Goal: Transaction & Acquisition: Book appointment/travel/reservation

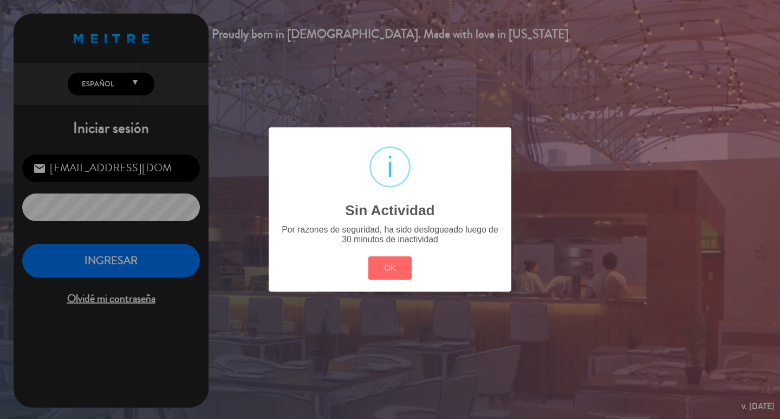
drag, startPoint x: 389, startPoint y: 277, endPoint x: 143, endPoint y: 257, distance: 246.7
click at [388, 277] on button "OK" at bounding box center [390, 267] width 44 height 23
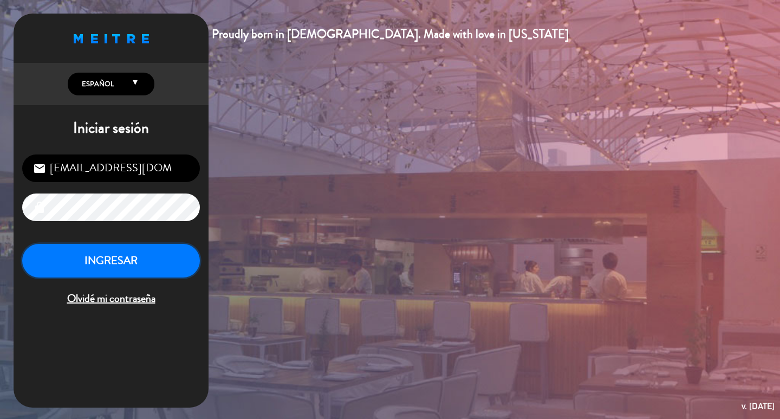
click at [110, 273] on button "INGRESAR" at bounding box center [111, 261] width 178 height 34
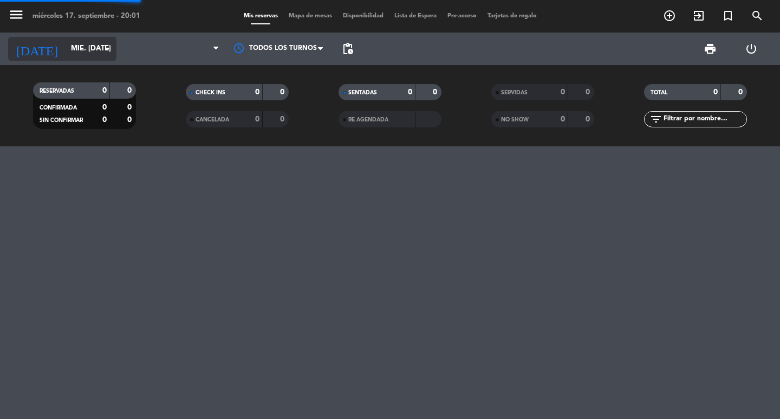
click at [84, 45] on input "mié. [DATE]" at bounding box center [113, 48] width 95 height 19
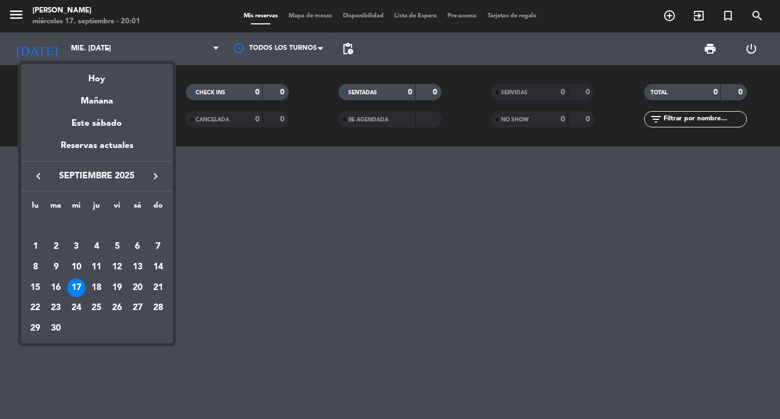
click at [151, 179] on icon "keyboard_arrow_right" at bounding box center [155, 175] width 13 height 13
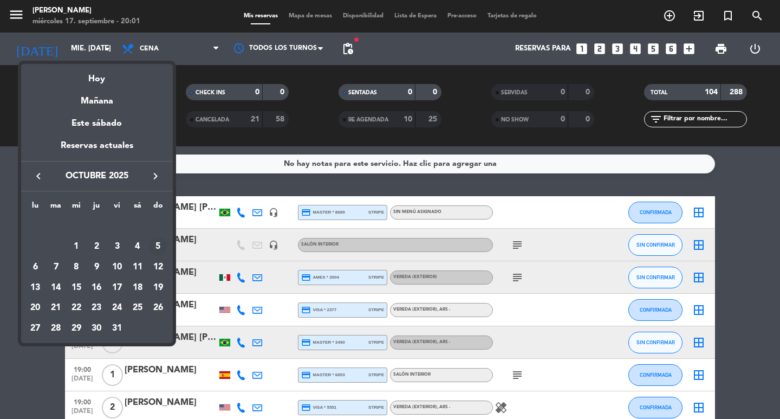
click at [159, 254] on div "5" at bounding box center [158, 246] width 18 height 18
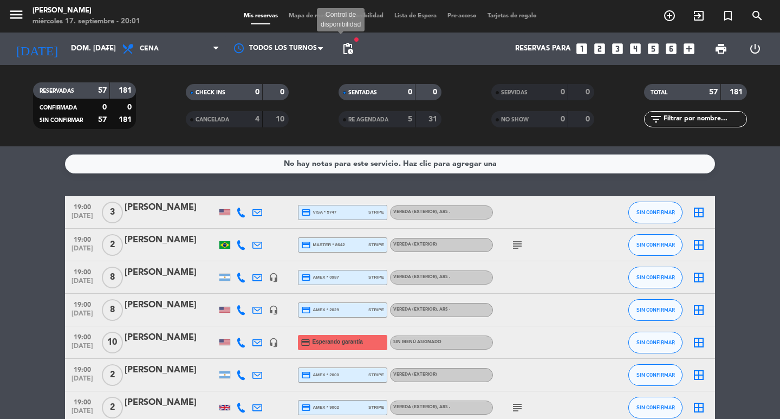
click at [344, 47] on span "pending_actions" at bounding box center [347, 48] width 13 height 13
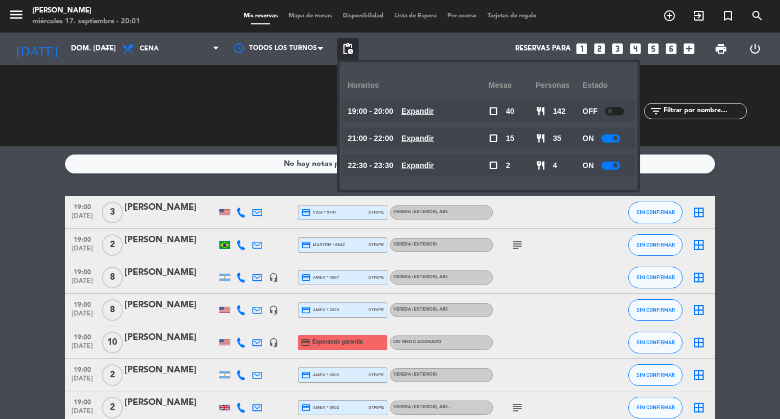
click at [225, 185] on div "No hay notas para este servicio. Haz clic para agregar una 19:00 [DATE] 3 [PERS…" at bounding box center [390, 282] width 780 height 272
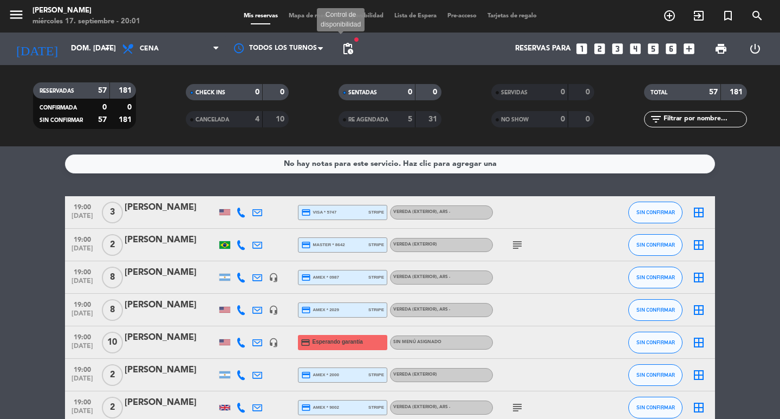
click at [347, 43] on span "pending_actions" at bounding box center [347, 48] width 13 height 13
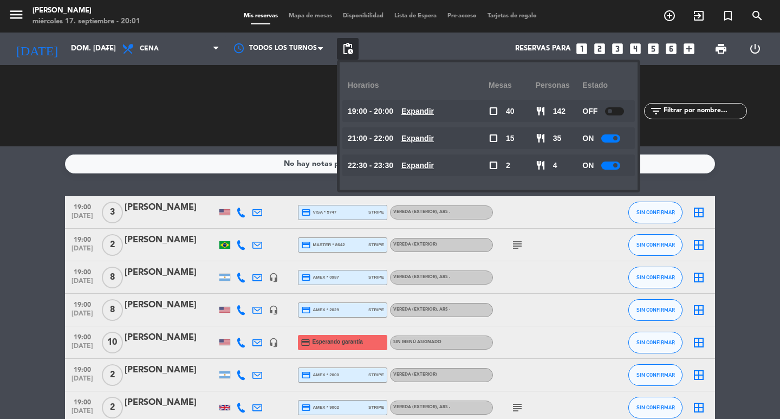
click at [302, 188] on div "No hay notas para este servicio. Haz clic para agregar una 19:00 [DATE] 3 [PERS…" at bounding box center [390, 282] width 780 height 272
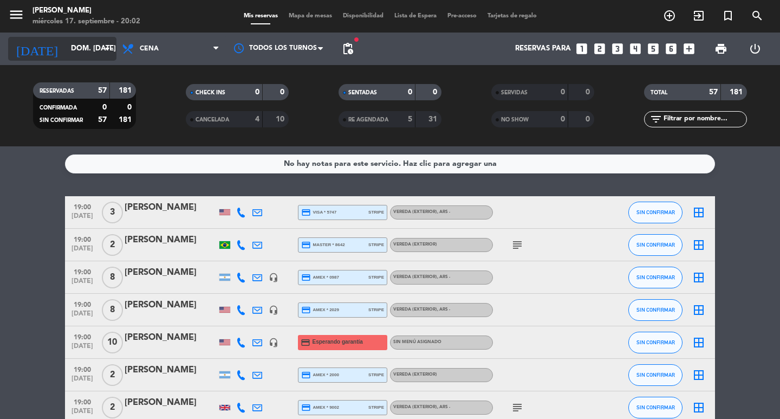
click at [88, 57] on input "dom. [DATE]" at bounding box center [113, 48] width 95 height 19
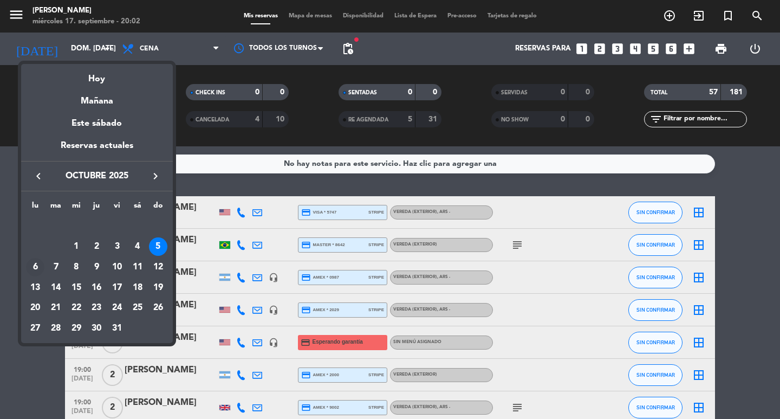
click at [34, 266] on div "6" at bounding box center [35, 267] width 18 height 18
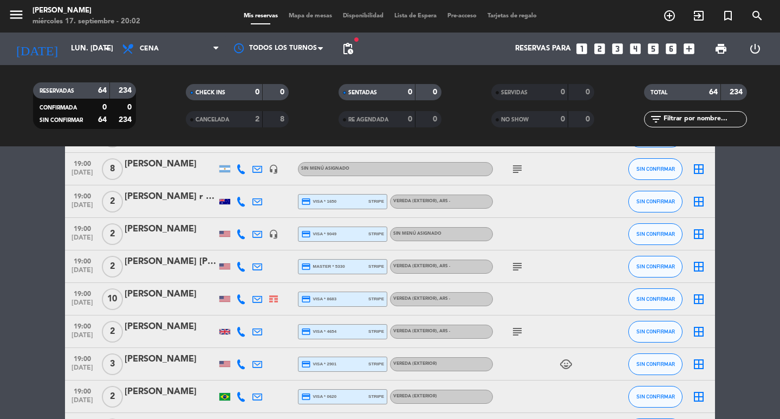
scroll to position [1029, 0]
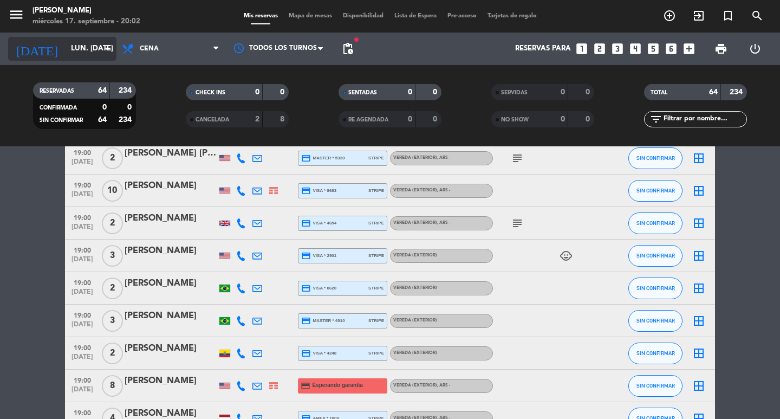
click at [71, 52] on input "lun. [DATE]" at bounding box center [113, 48] width 95 height 19
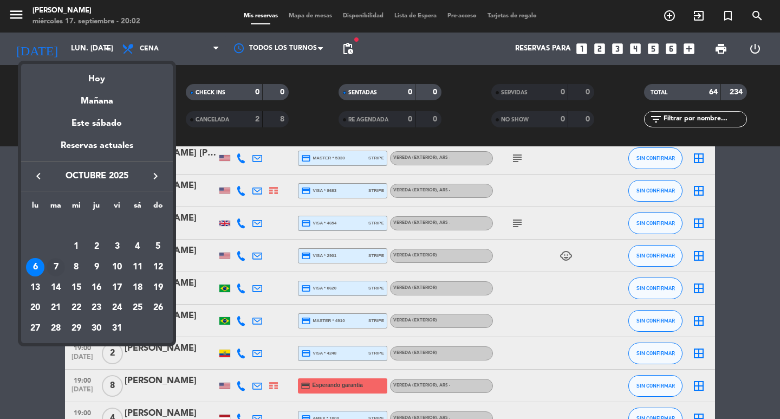
click at [51, 270] on div "7" at bounding box center [56, 267] width 18 height 18
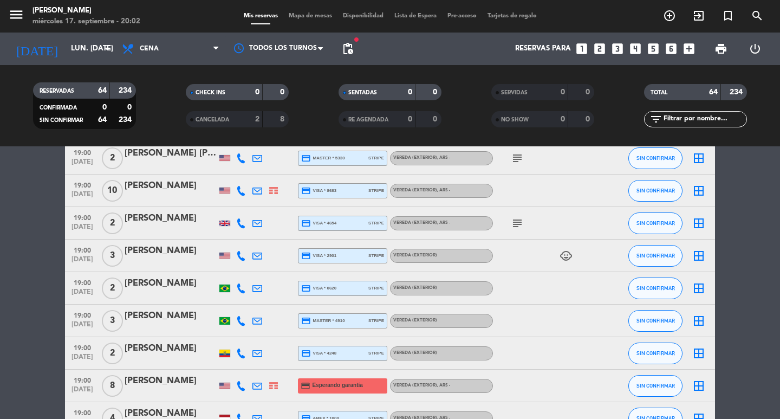
type input "[DATE] oct."
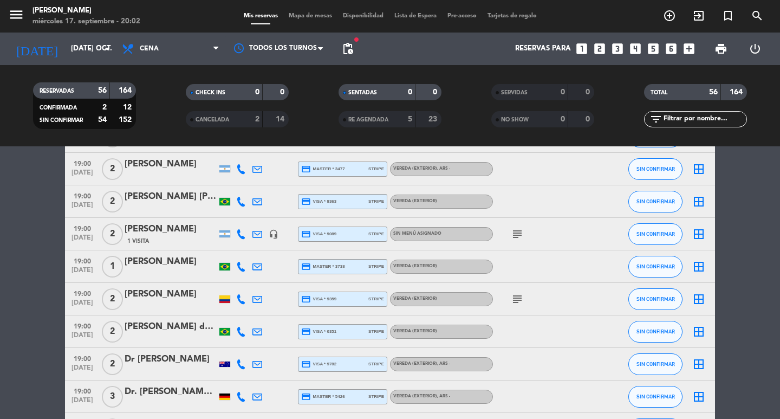
scroll to position [0, 0]
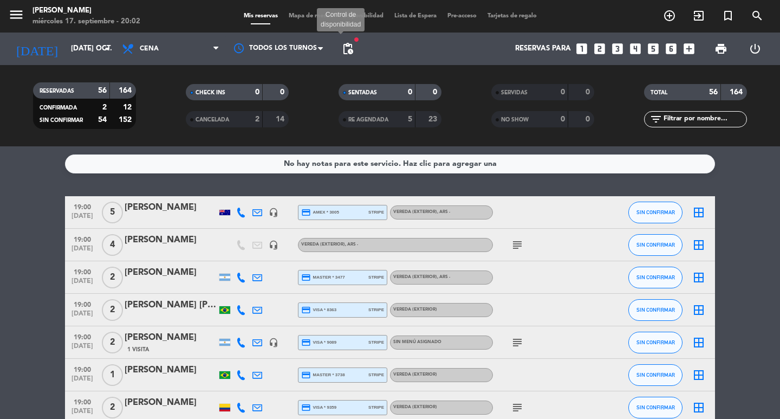
click at [348, 43] on span "pending_actions" at bounding box center [347, 48] width 13 height 13
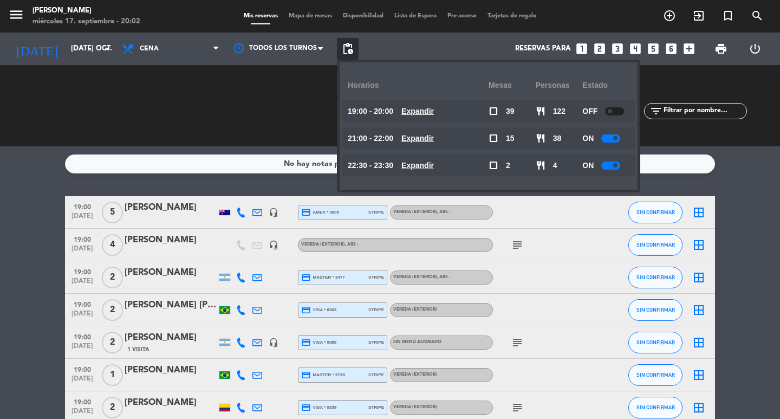
click at [283, 146] on div "No hay notas para este servicio. Haz clic para agregar una 19:00 [DATE] 5 [PERS…" at bounding box center [390, 282] width 780 height 272
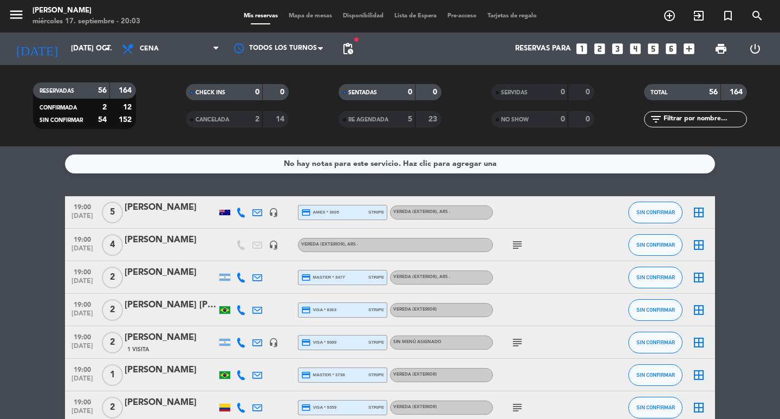
click at [632, 46] on icon "looks_4" at bounding box center [635, 49] width 14 height 14
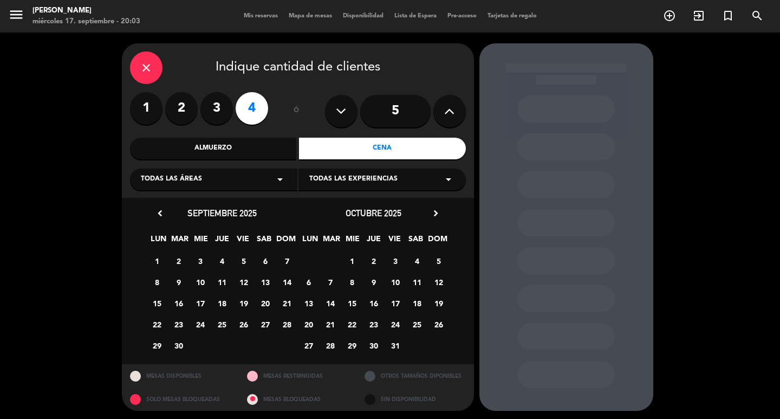
click at [148, 69] on icon "close" at bounding box center [146, 67] width 13 height 13
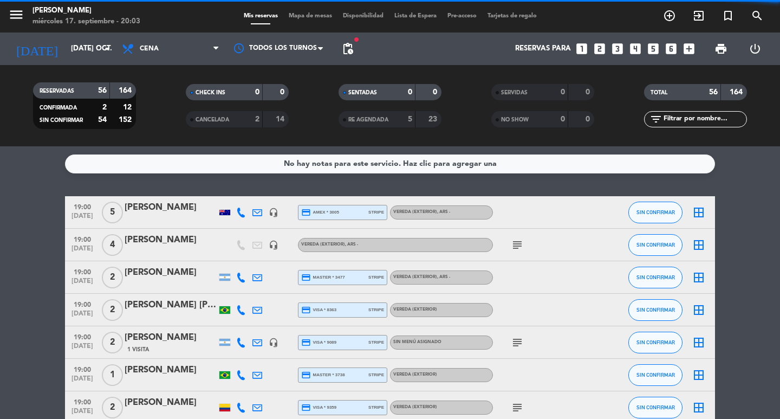
click at [632, 49] on icon "looks_4" at bounding box center [635, 49] width 14 height 14
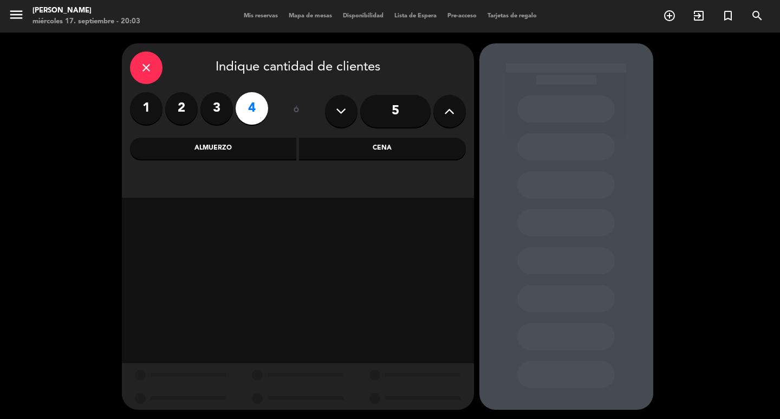
click at [346, 153] on div "Cena" at bounding box center [382, 149] width 167 height 22
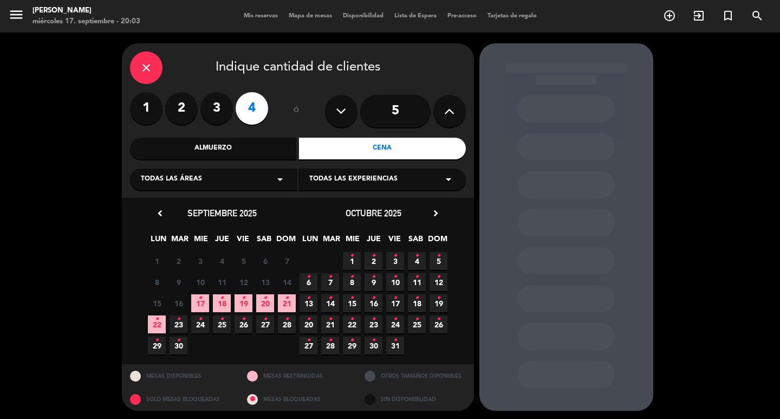
click at [151, 67] on icon "close" at bounding box center [146, 67] width 13 height 13
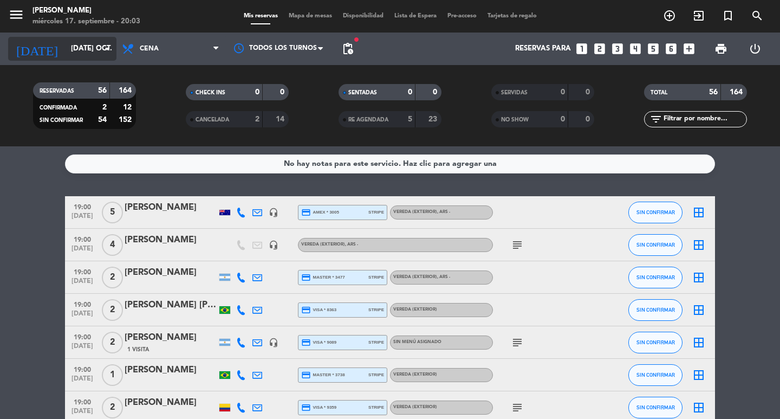
click at [66, 50] on input "[DATE] oct." at bounding box center [113, 48] width 95 height 19
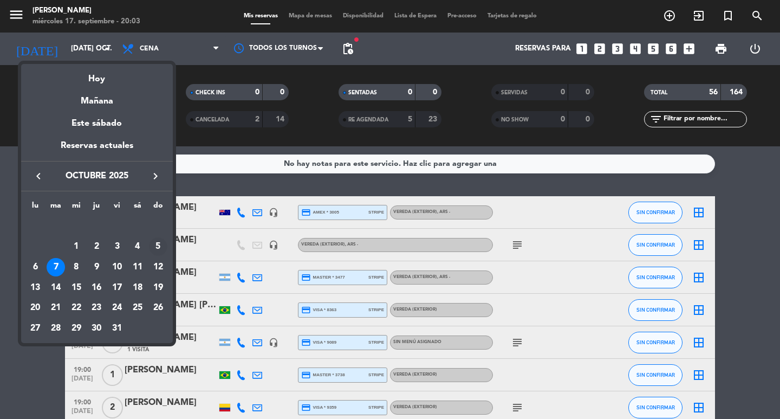
click at [161, 250] on div "5" at bounding box center [158, 246] width 18 height 18
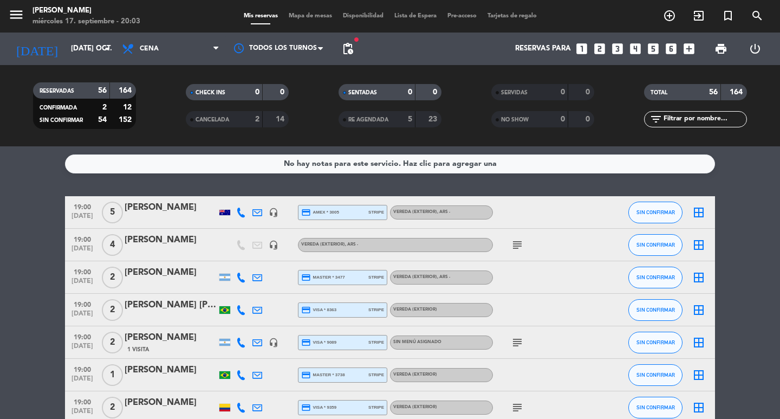
type input "dom. [DATE]"
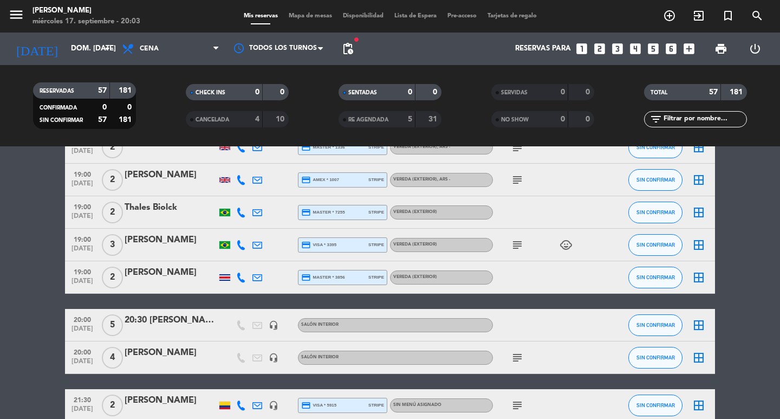
scroll to position [1191, 0]
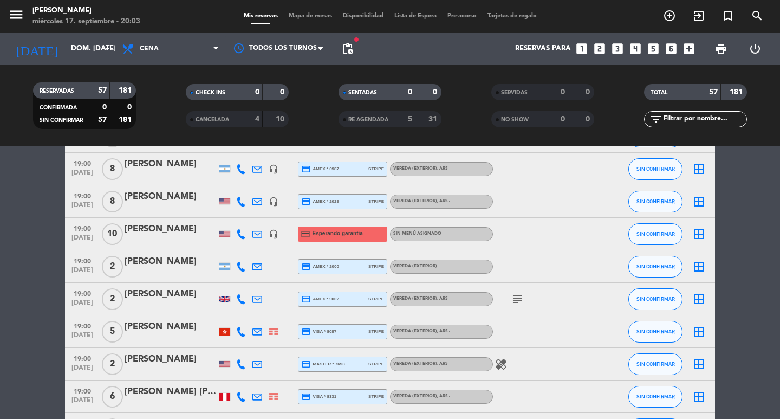
scroll to position [0, 0]
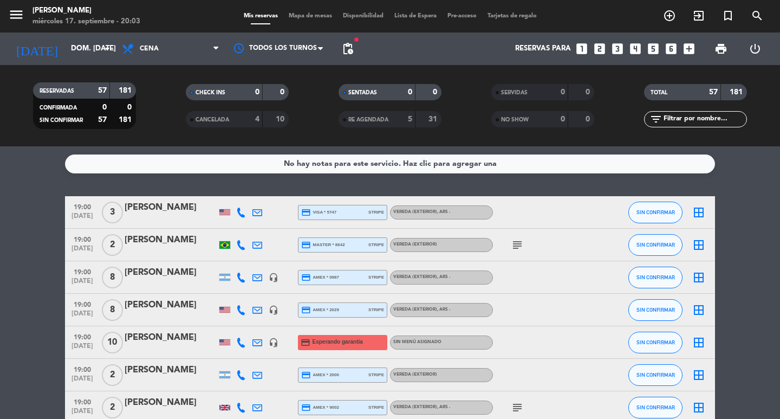
click at [376, 38] on div "Reservas para looks_one looks_two looks_3 looks_4 looks_5 looks_6 add_box" at bounding box center [528, 48] width 341 height 32
click at [634, 48] on icon "looks_4" at bounding box center [635, 49] width 14 height 14
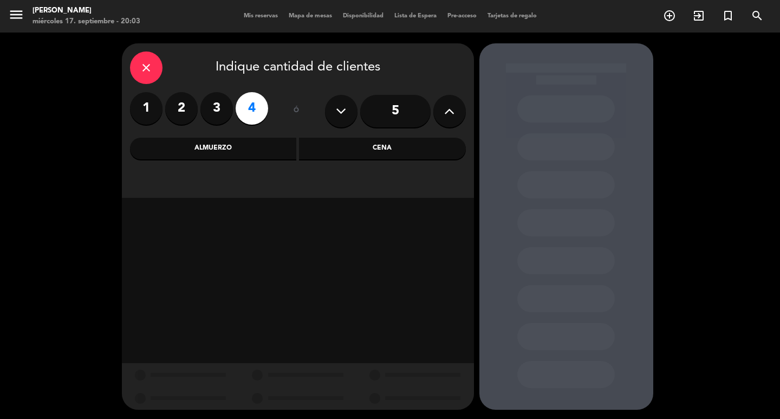
click at [362, 155] on div "Cena" at bounding box center [382, 149] width 167 height 22
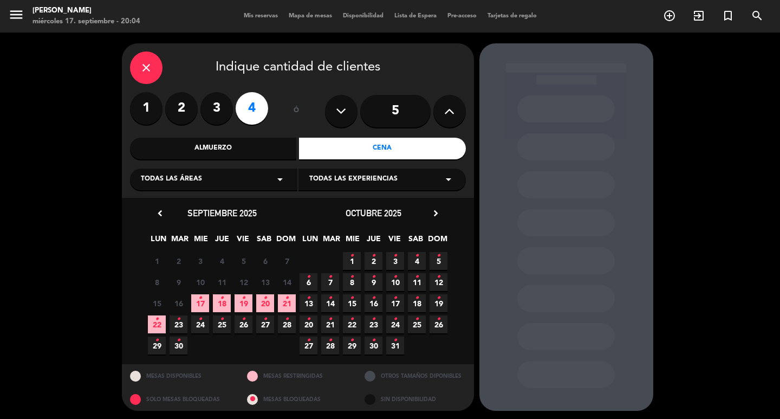
click at [440, 270] on span "5 •" at bounding box center [438, 261] width 18 height 18
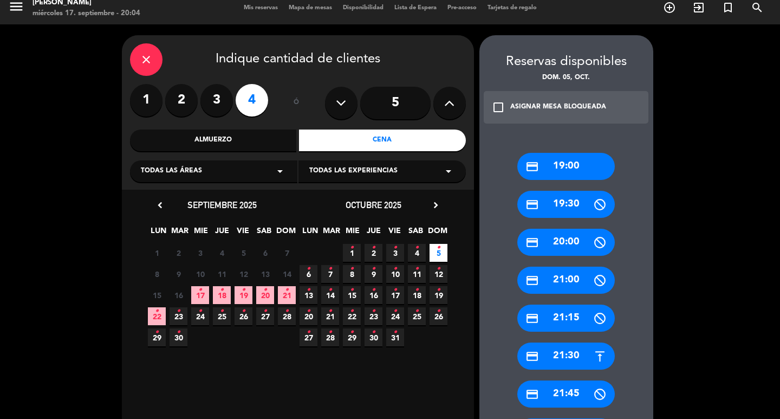
click at [590, 180] on div "credit_card 19:00" at bounding box center [565, 166] width 97 height 27
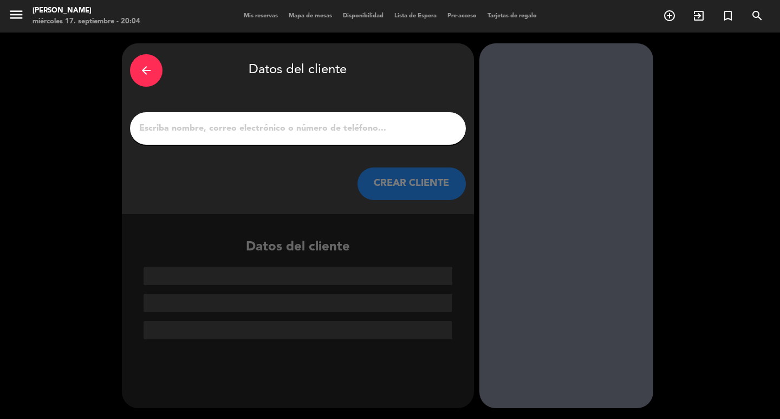
click at [311, 136] on input "1" at bounding box center [297, 128] width 319 height 15
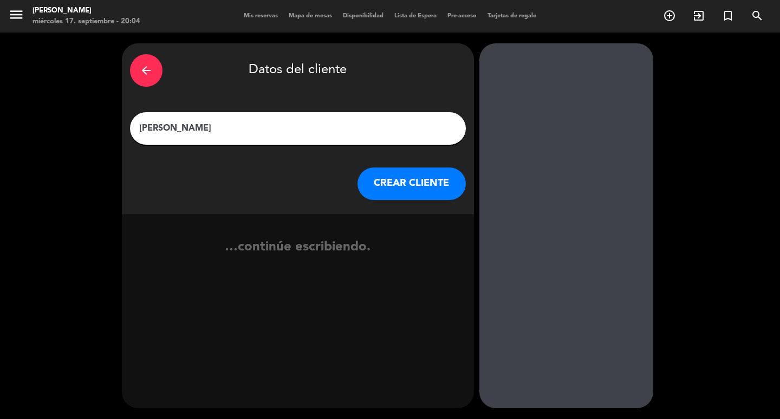
type input "[PERSON_NAME]"
click at [382, 187] on button "CREAR CLIENTE" at bounding box center [411, 183] width 108 height 32
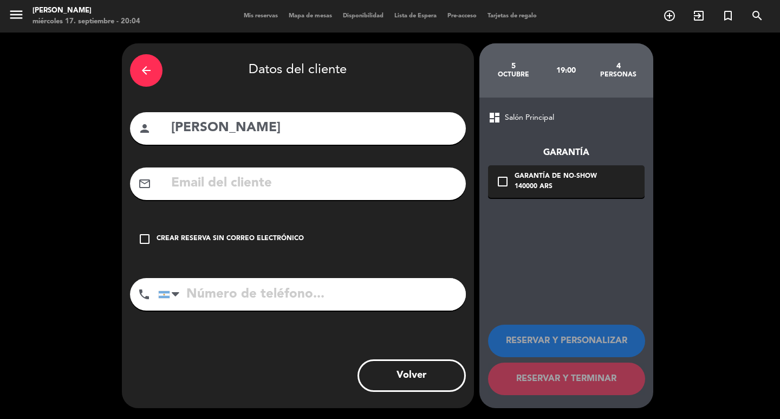
click at [214, 191] on input "text" at bounding box center [314, 183] width 288 height 22
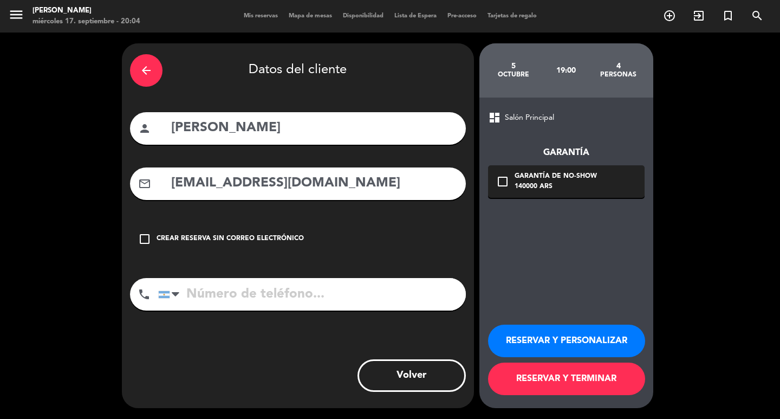
type input "[EMAIL_ADDRESS][DOMAIN_NAME]"
click at [262, 310] on input "tel" at bounding box center [312, 294] width 308 height 32
type input "1151014696"
click at [543, 192] on div "140000 ARS" at bounding box center [555, 186] width 82 height 11
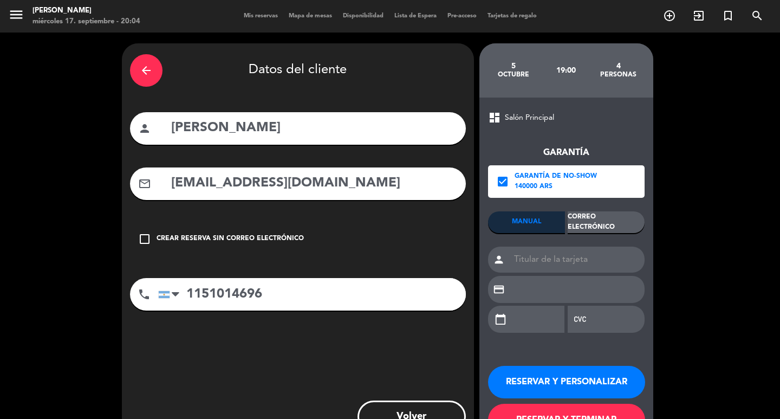
click at [623, 226] on div "Correo Electrónico" at bounding box center [605, 222] width 77 height 22
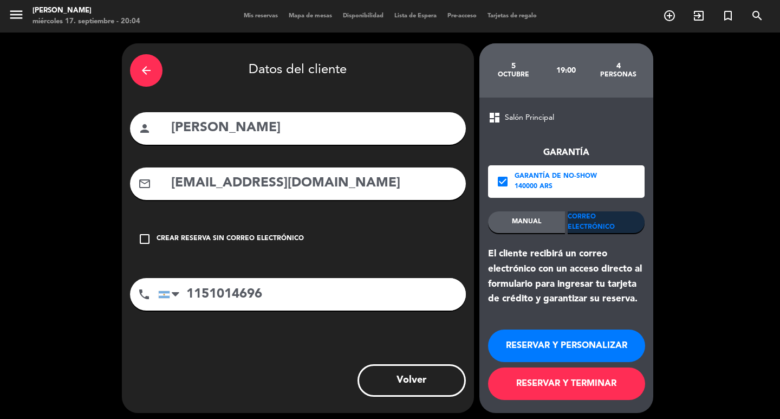
click at [589, 355] on button "RESERVAR Y PERSONALIZAR" at bounding box center [566, 345] width 157 height 32
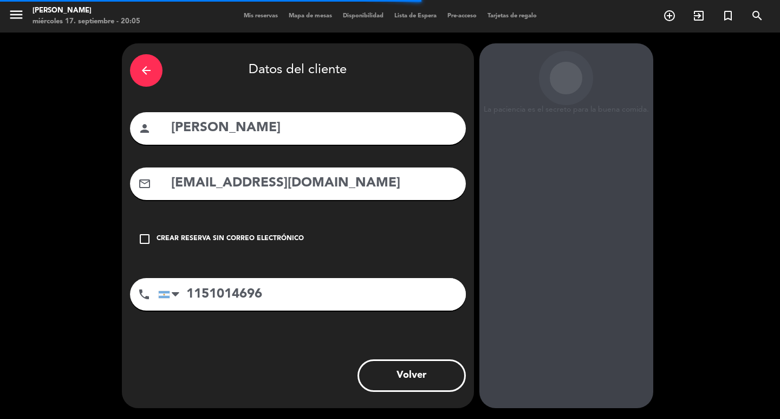
scroll to position [31, 0]
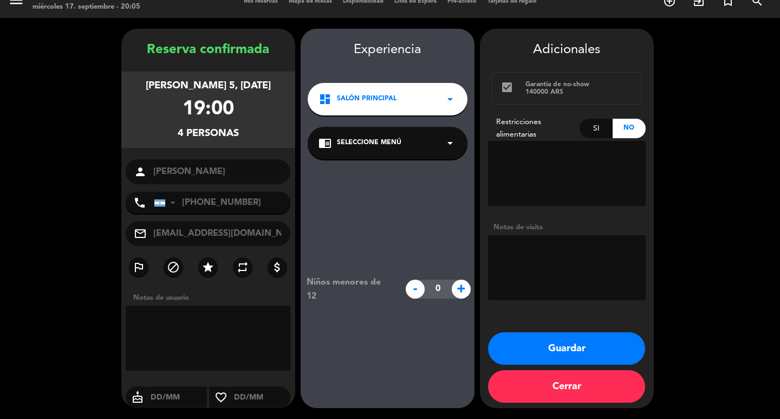
click at [506, 344] on button "Guardar" at bounding box center [566, 348] width 157 height 32
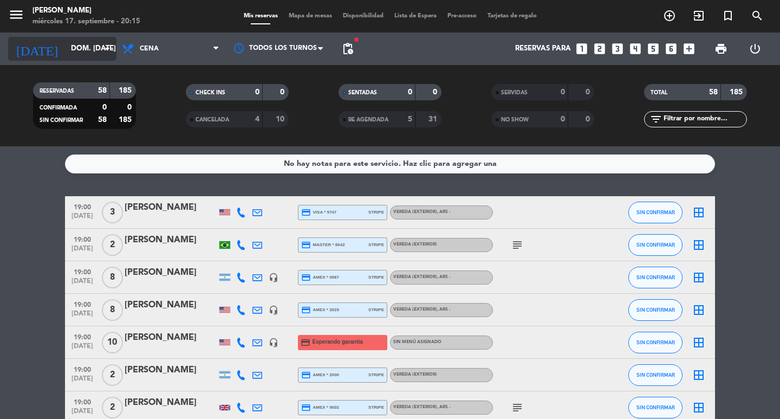
click at [66, 54] on input "dom. [DATE]" at bounding box center [113, 48] width 95 height 19
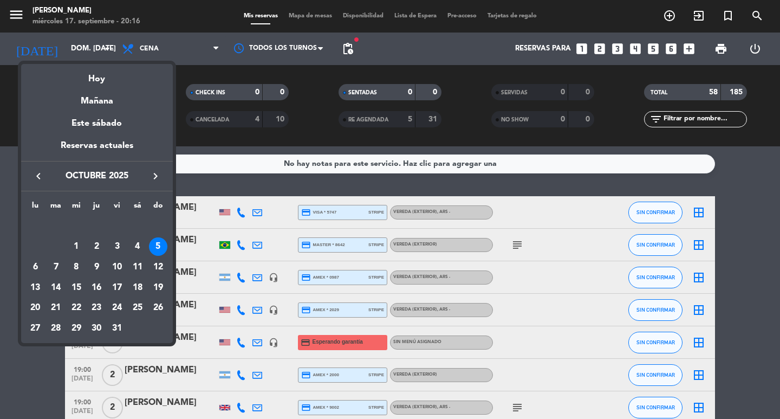
click at [33, 176] on button "keyboard_arrow_left" at bounding box center [38, 176] width 19 height 14
click at [96, 292] on div "18" at bounding box center [96, 287] width 18 height 18
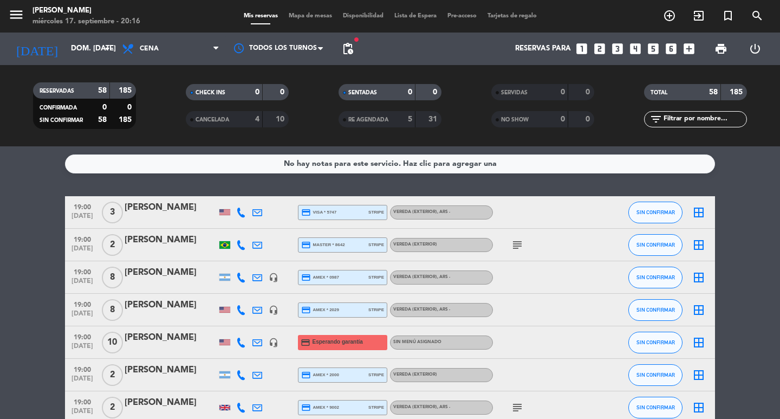
type input "[DEMOGRAPHIC_DATA] [DATE]"
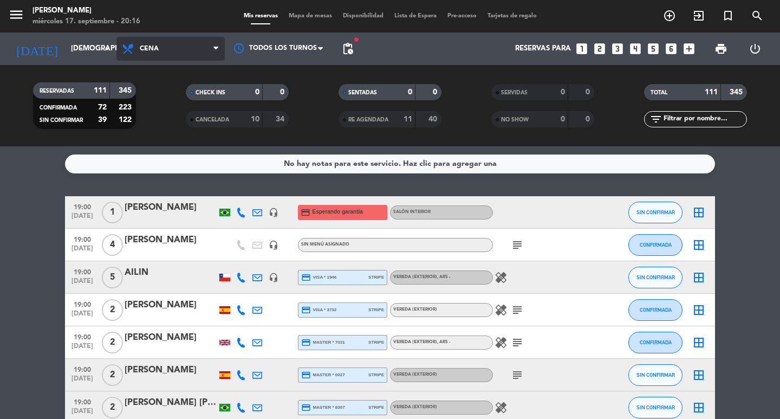
click at [167, 55] on span "Cena" at bounding box center [170, 49] width 108 height 24
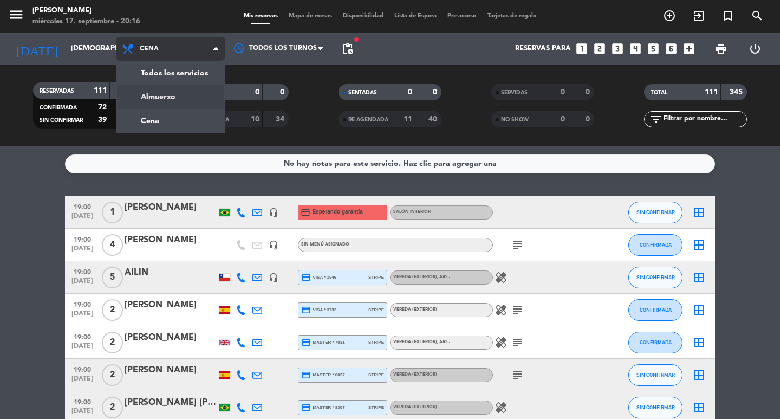
click at [154, 93] on div "menu [PERSON_NAME] miércoles 17. septiembre - 20:16 Mis reservas Mapa de mesas …" at bounding box center [390, 73] width 780 height 146
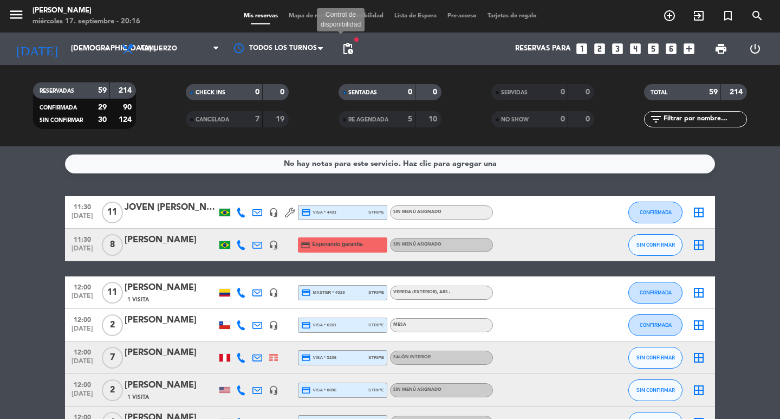
click at [350, 49] on span "pending_actions" at bounding box center [347, 48] width 13 height 13
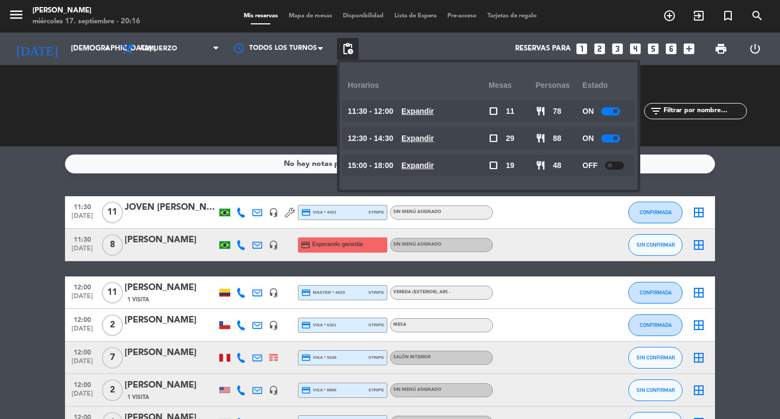
click at [434, 140] on u "Expandir" at bounding box center [417, 138] width 32 height 9
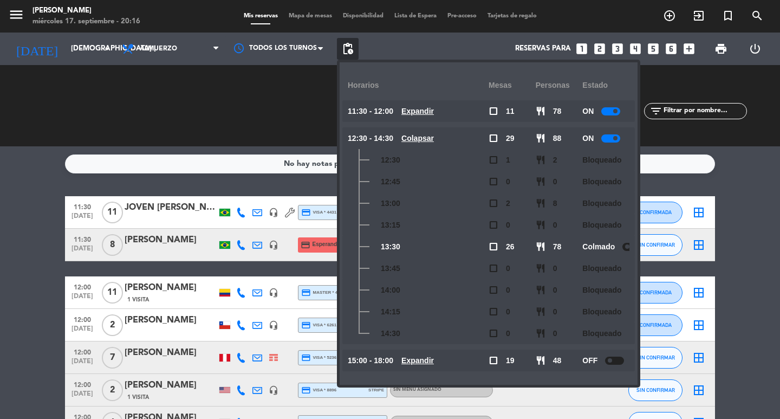
click at [434, 140] on u "Colapsar" at bounding box center [417, 138] width 32 height 9
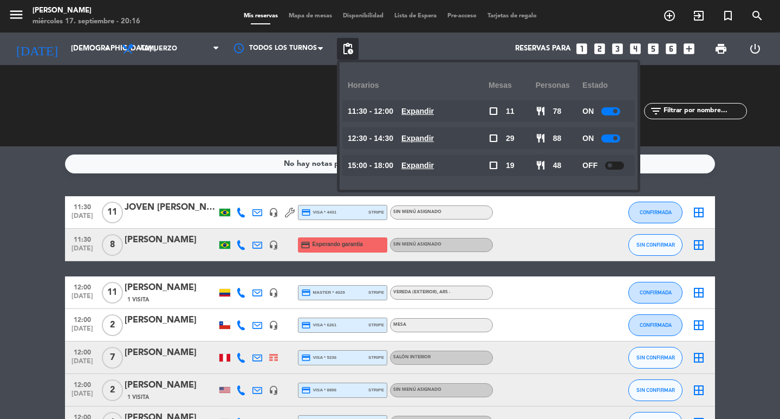
click at [434, 114] on u "Expandir" at bounding box center [417, 111] width 32 height 9
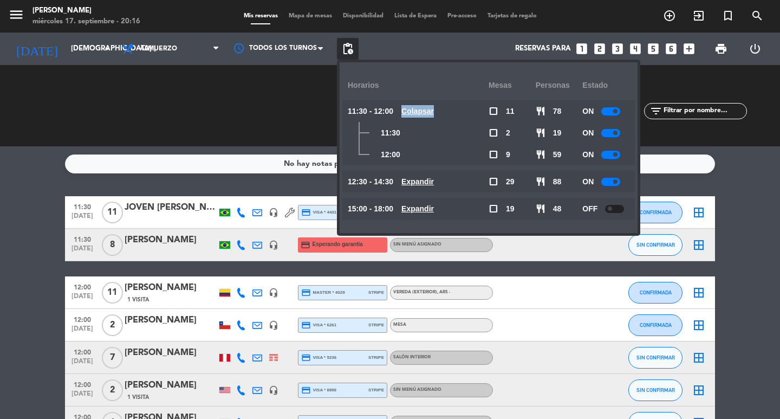
click at [434, 114] on u "Colapsar" at bounding box center [417, 111] width 32 height 9
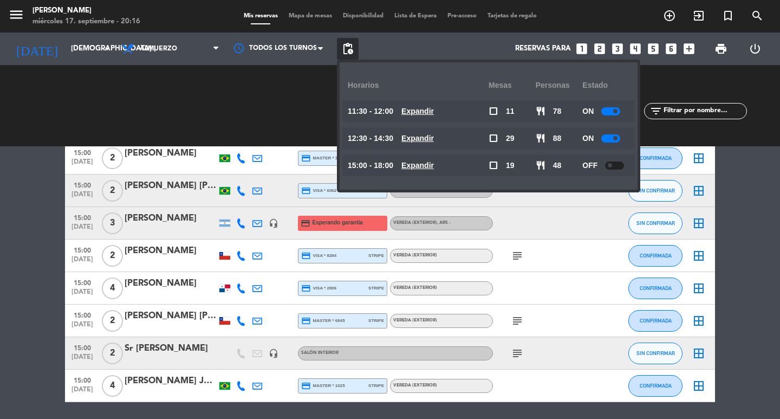
scroll to position [1849, 0]
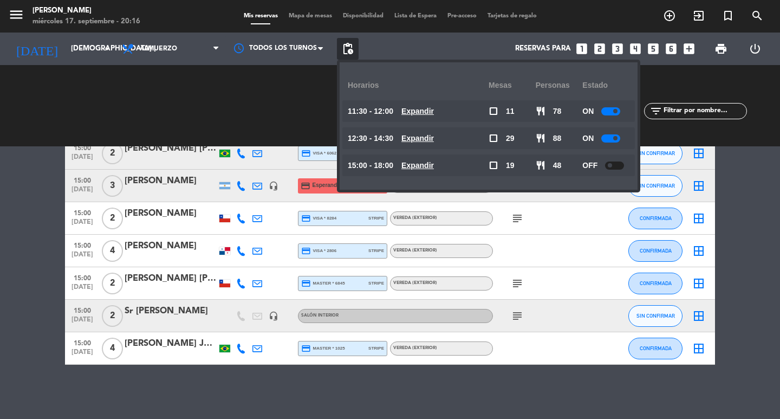
click at [456, 56] on div "Reservas para looks_one looks_two looks_3 looks_4 looks_5 looks_6 add_box" at bounding box center [528, 48] width 341 height 32
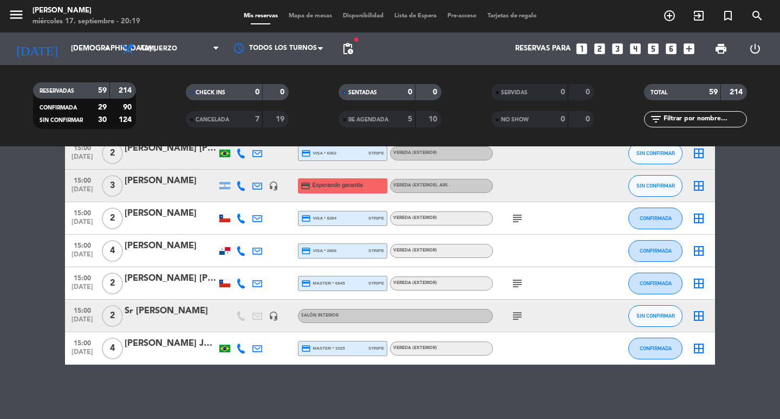
click at [592, 47] on icon "looks_two" at bounding box center [599, 49] width 14 height 14
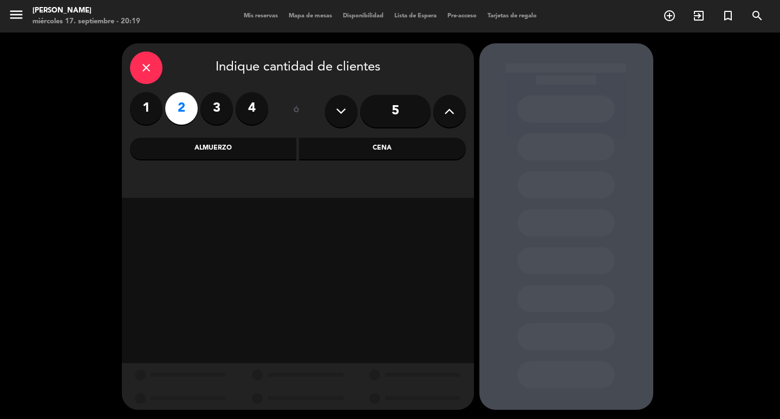
click at [258, 155] on div "Almuerzo" at bounding box center [213, 149] width 167 height 22
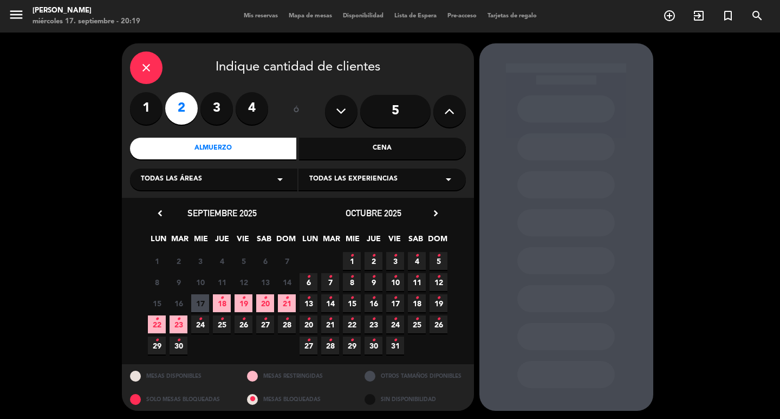
click at [224, 310] on span "18 •" at bounding box center [222, 303] width 18 height 18
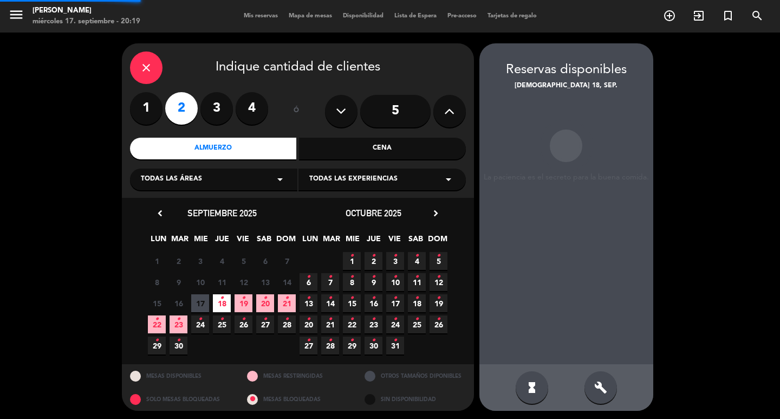
scroll to position [8, 0]
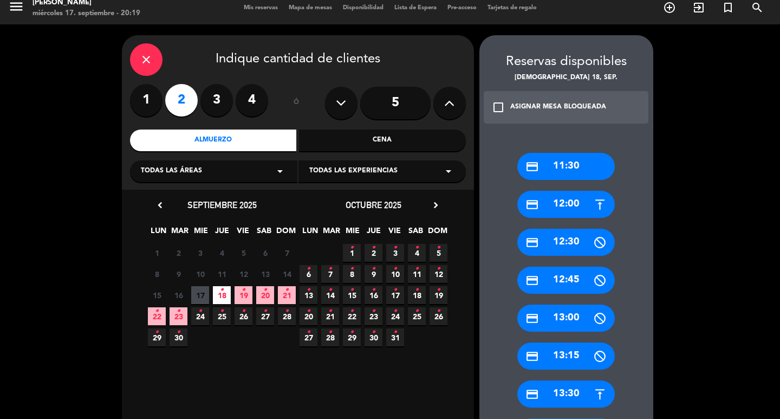
click at [213, 105] on label "3" at bounding box center [216, 100] width 32 height 32
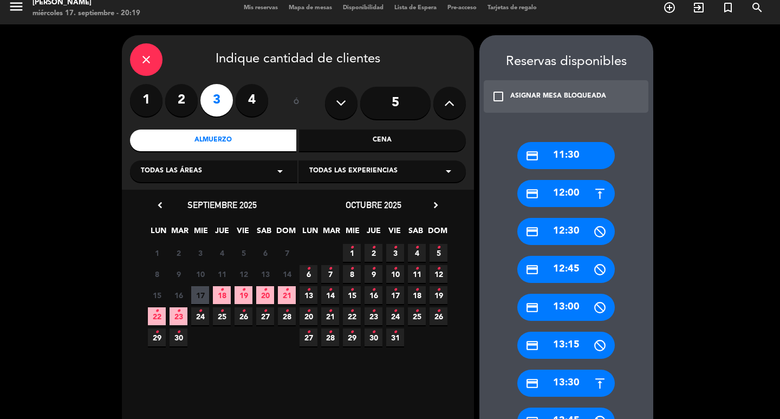
click at [222, 298] on icon "•" at bounding box center [222, 289] width 4 height 17
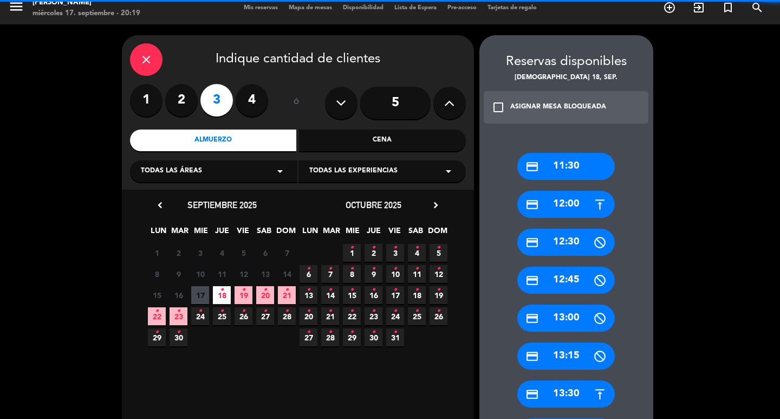
scroll to position [43, 0]
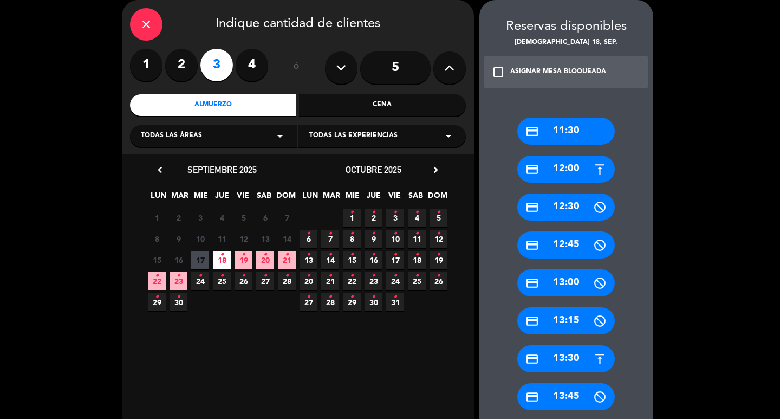
drag, startPoint x: 571, startPoint y: 171, endPoint x: 315, endPoint y: 121, distance: 260.9
click at [571, 171] on div "credit_card 12:00" at bounding box center [565, 168] width 97 height 27
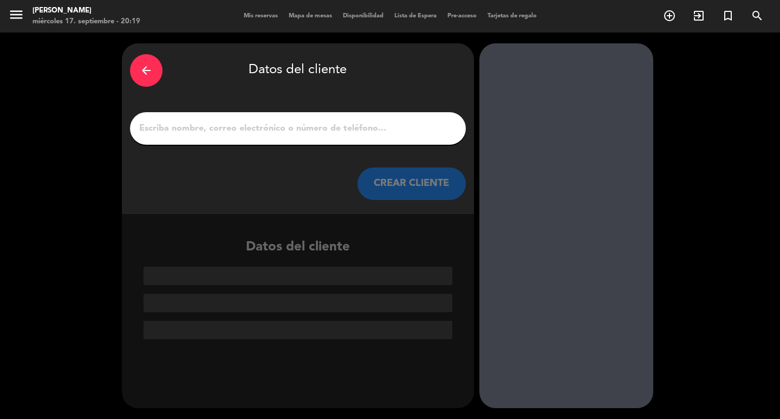
click at [309, 128] on input "1" at bounding box center [297, 128] width 319 height 15
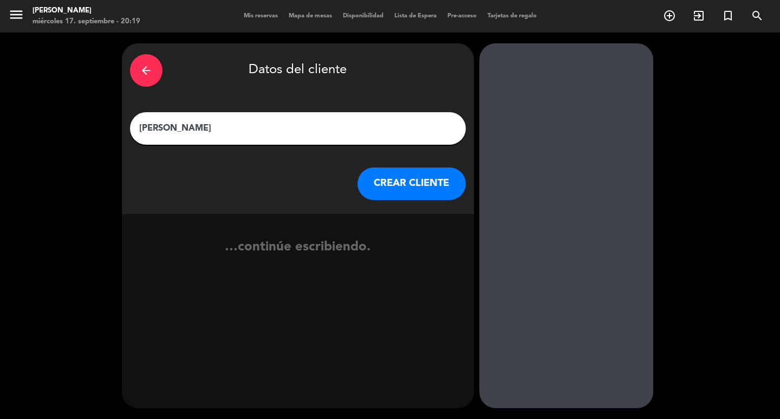
type input "[PERSON_NAME]"
click at [367, 194] on button "CREAR CLIENTE" at bounding box center [411, 183] width 108 height 32
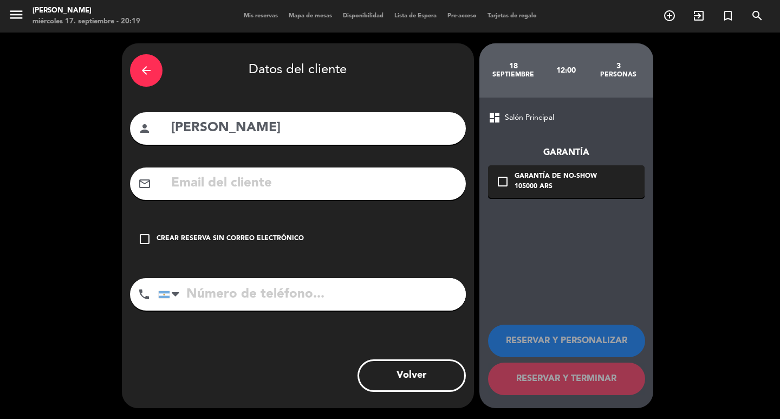
click at [305, 194] on input "text" at bounding box center [314, 183] width 288 height 22
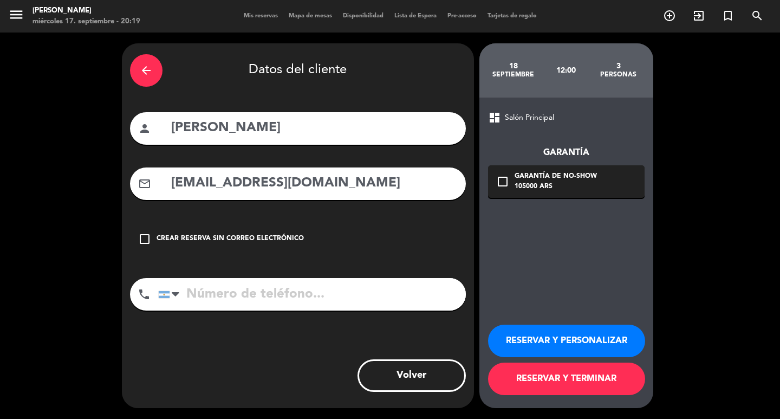
type input "[EMAIL_ADDRESS][DOMAIN_NAME]"
click at [306, 310] on input "tel" at bounding box center [312, 294] width 308 height 32
type input "[PHONE_NUMBER]"
click at [598, 179] on div "check_box_outline_blank Garantía de no-show 105000 ARS" at bounding box center [566, 181] width 156 height 32
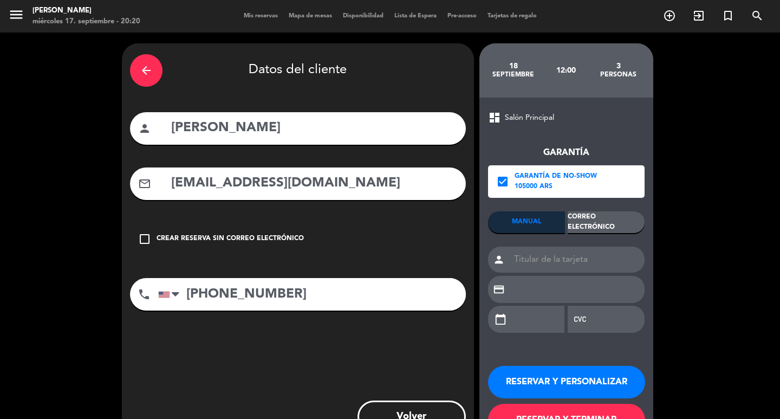
click at [616, 228] on div "Correo Electrónico" at bounding box center [605, 222] width 77 height 22
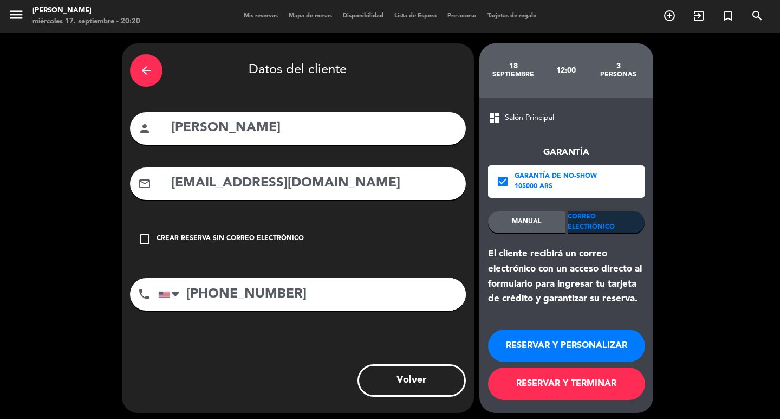
click at [598, 343] on button "RESERVAR Y PERSONALIZAR" at bounding box center [566, 345] width 157 height 32
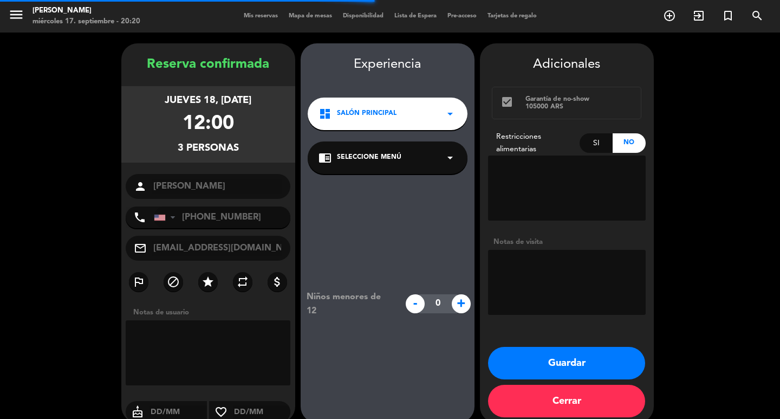
scroll to position [31, 0]
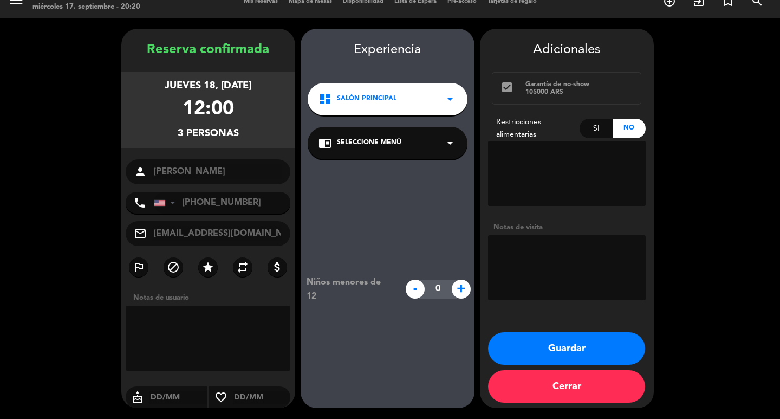
click at [408, 83] on div "dashboard Salón Principal arrow_drop_down" at bounding box center [388, 99] width 160 height 32
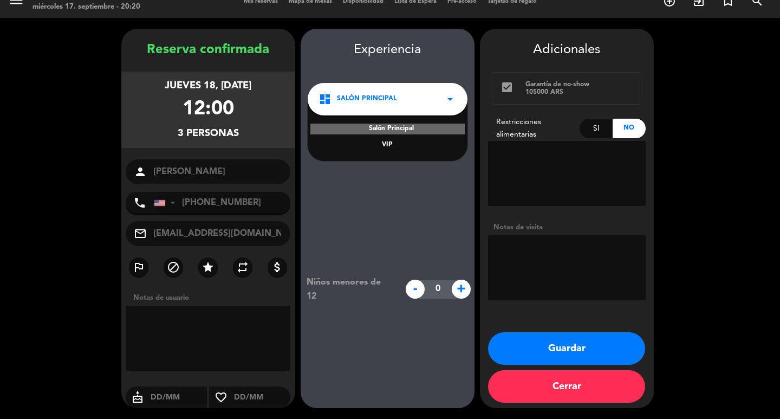
click at [379, 140] on div "VIP" at bounding box center [387, 145] width 138 height 11
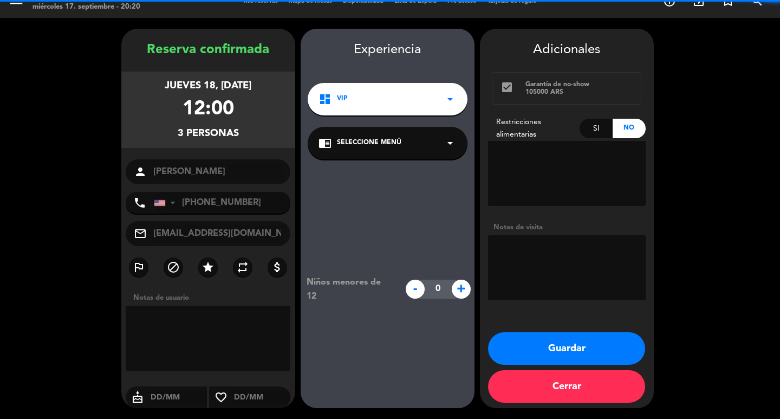
click at [386, 96] on div "dashboard VIP arrow_drop_down" at bounding box center [388, 99] width 160 height 32
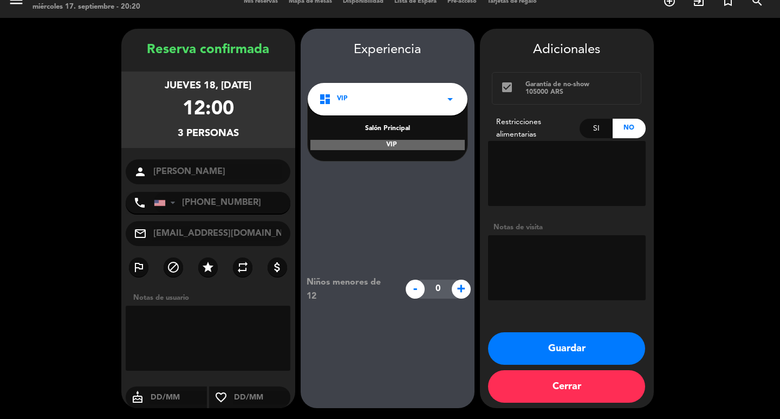
click at [389, 123] on div "Salón Principal" at bounding box center [387, 128] width 138 height 11
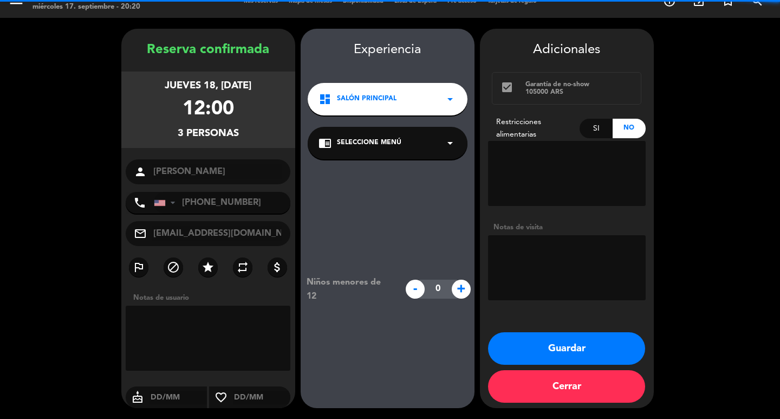
click at [388, 97] on div "dashboard Salón Principal arrow_drop_down" at bounding box center [388, 99] width 160 height 32
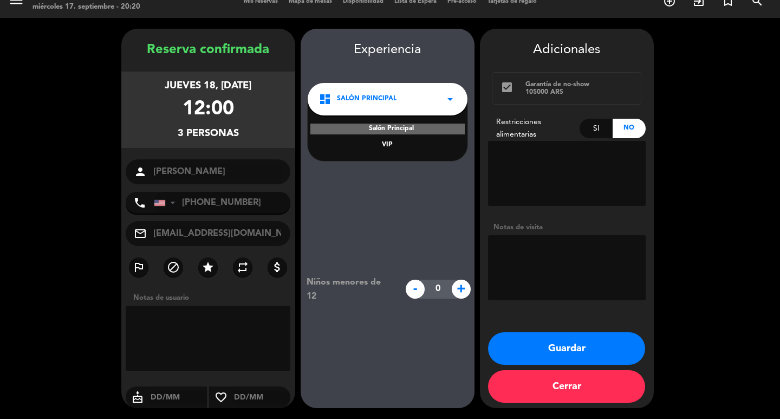
click at [410, 159] on div "Niños menores de 12 - 0 +" at bounding box center [388, 288] width 174 height 259
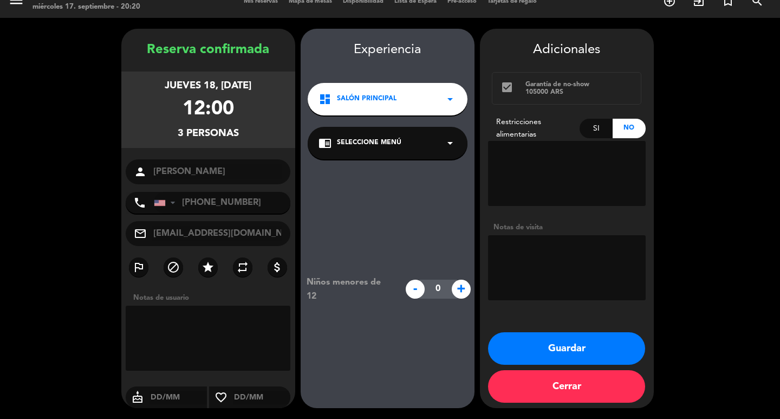
click at [386, 92] on div "dashboard Salón Principal arrow_drop_down" at bounding box center [388, 99] width 160 height 32
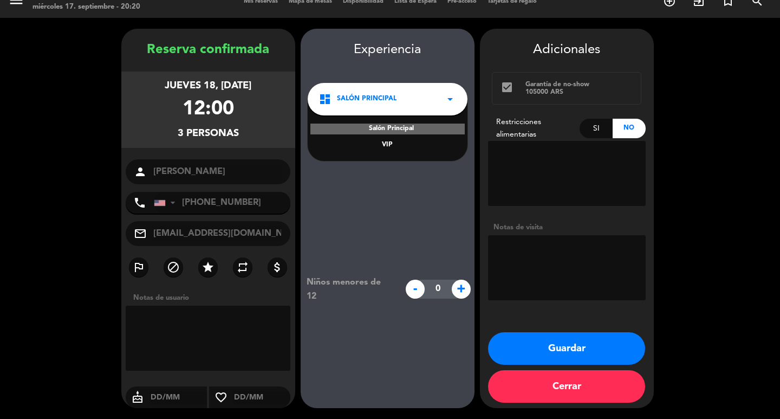
click at [389, 140] on div "VIP" at bounding box center [387, 145] width 138 height 11
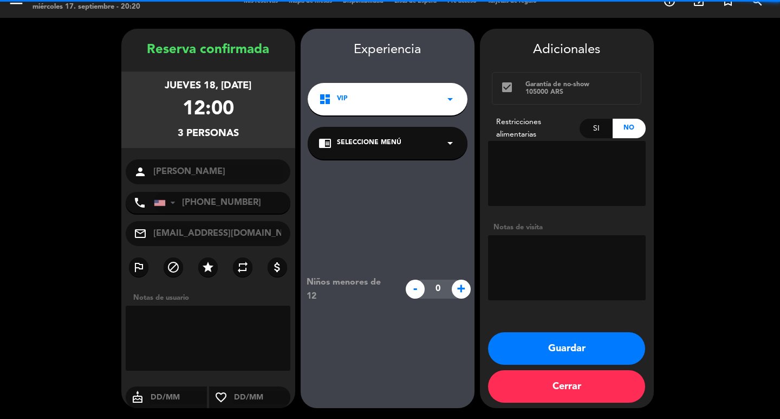
click at [384, 138] on span "Seleccione Menú" at bounding box center [369, 143] width 64 height 11
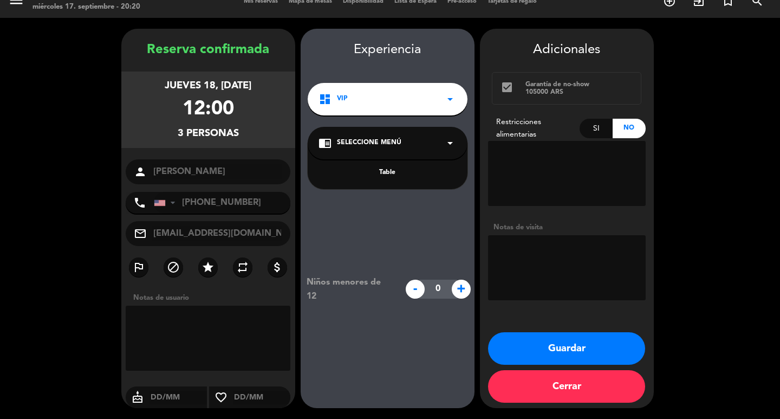
click at [387, 167] on div "Table" at bounding box center [387, 172] width 138 height 11
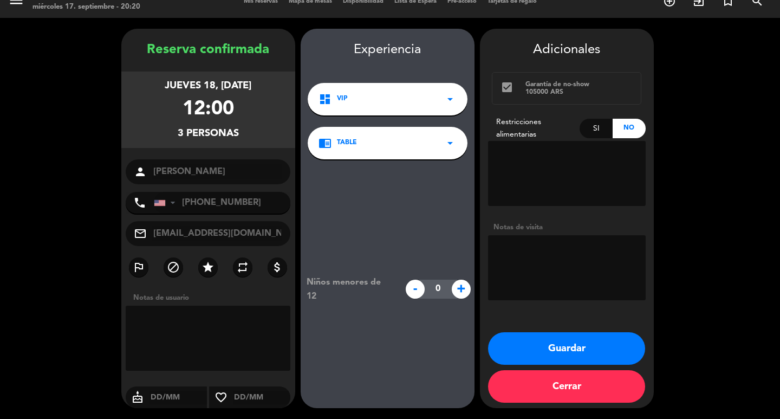
click at [516, 259] on textarea at bounding box center [567, 267] width 158 height 65
type textarea "fuera"
click at [569, 338] on button "Guardar" at bounding box center [566, 348] width 157 height 32
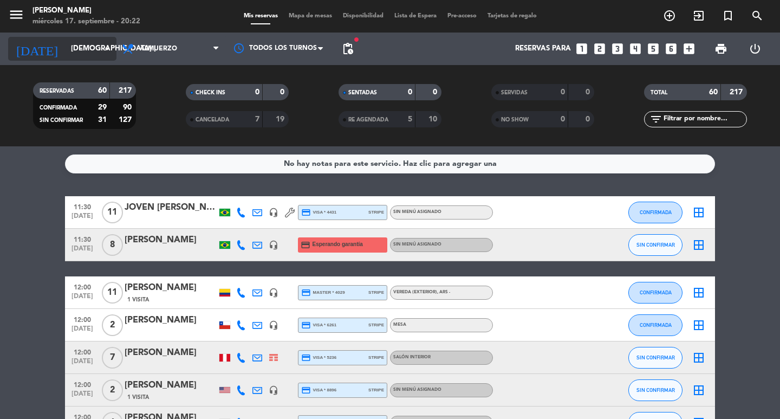
click at [89, 42] on input "[DEMOGRAPHIC_DATA] [DATE]" at bounding box center [113, 48] width 95 height 19
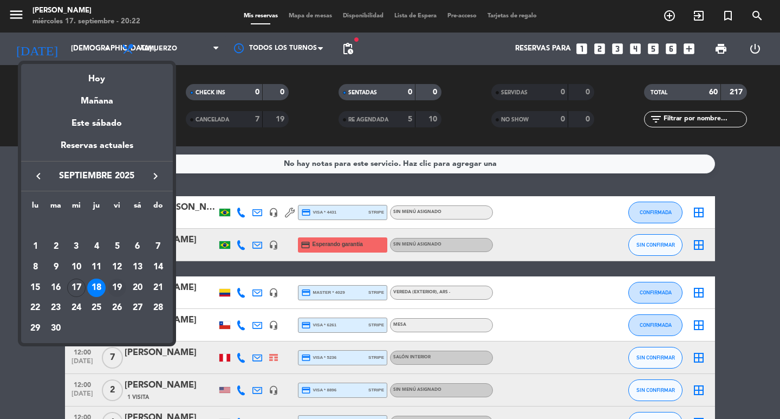
click at [121, 291] on div "19" at bounding box center [117, 287] width 18 height 18
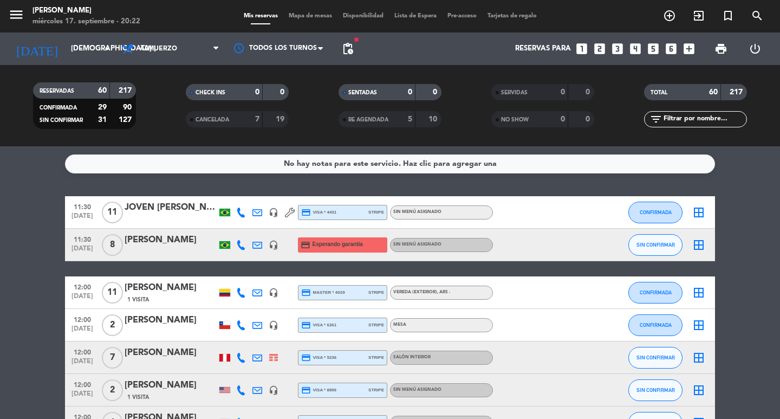
type input "vie. [DATE]"
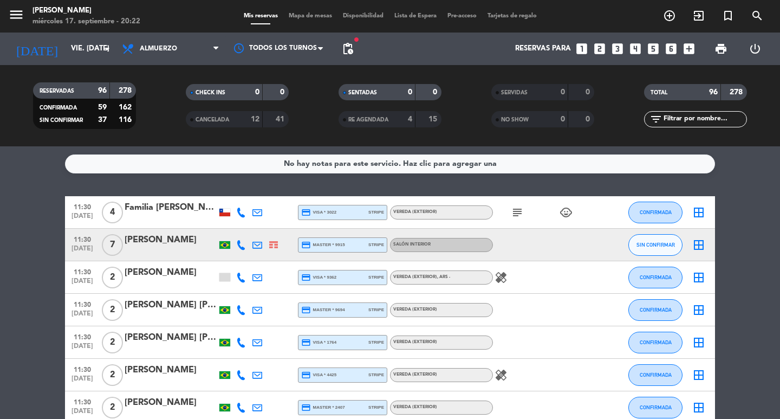
click at [171, 56] on span "Almuerzo" at bounding box center [170, 49] width 108 height 24
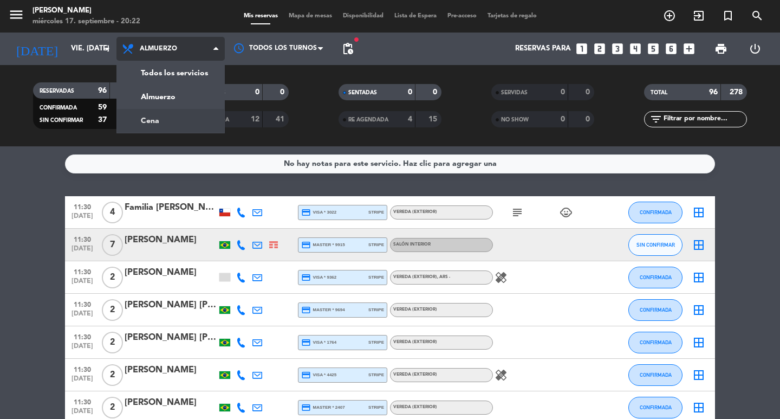
click at [153, 119] on div "menu [PERSON_NAME] miércoles 17. septiembre - 20:22 Mis reservas Mapa de mesas …" at bounding box center [390, 73] width 780 height 146
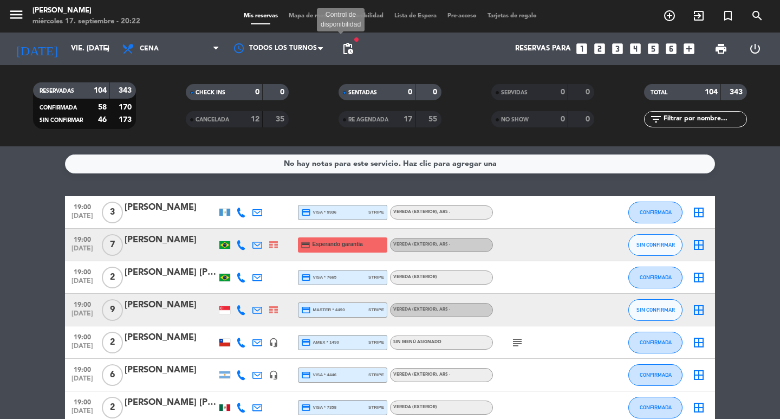
click at [354, 50] on span "pending_actions" at bounding box center [347, 48] width 13 height 13
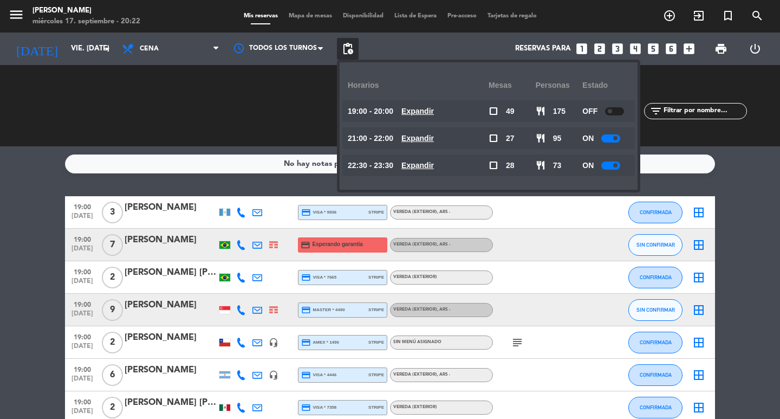
click at [434, 172] on span "Expandir" at bounding box center [417, 165] width 32 height 12
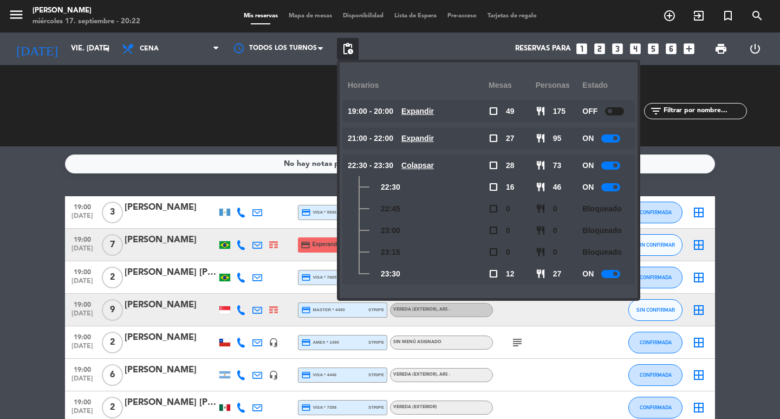
click at [434, 169] on u "Colapsar" at bounding box center [417, 165] width 32 height 9
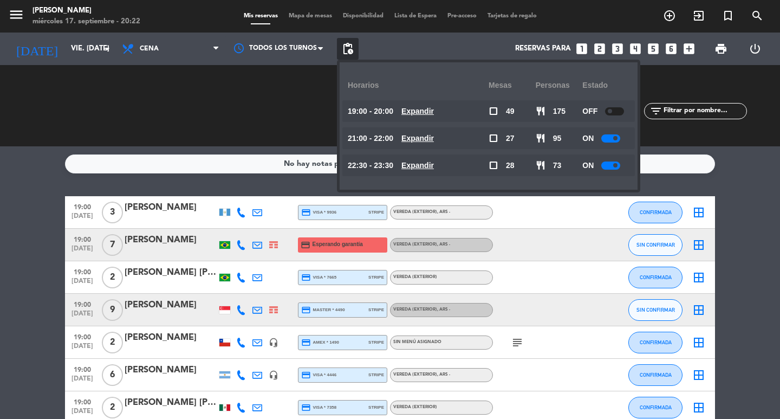
click at [434, 136] on u "Expandir" at bounding box center [417, 138] width 32 height 9
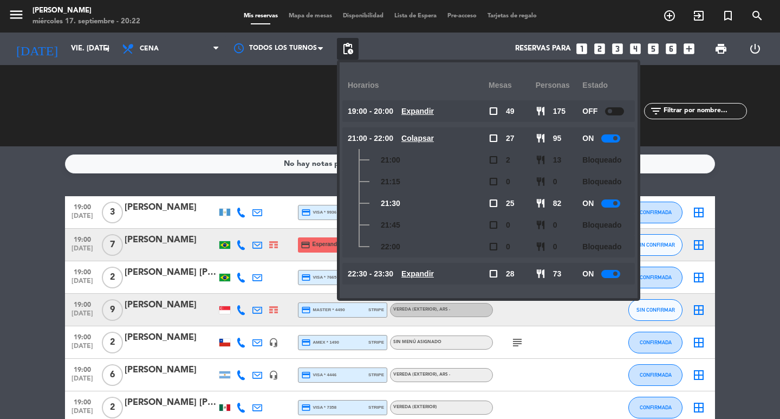
click at [434, 136] on u "Colapsar" at bounding box center [417, 138] width 32 height 9
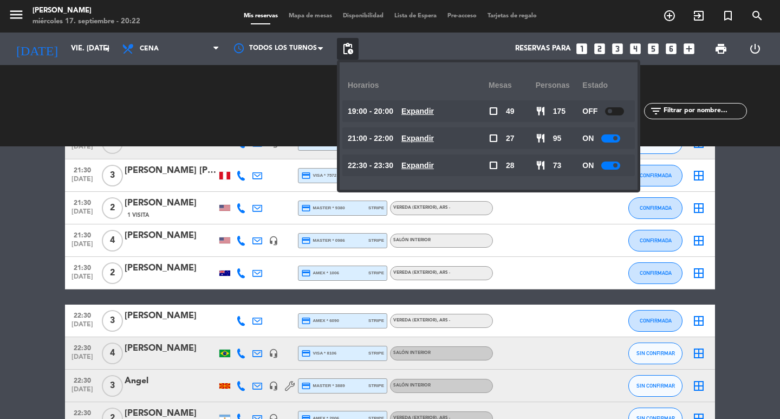
scroll to position [2491, 0]
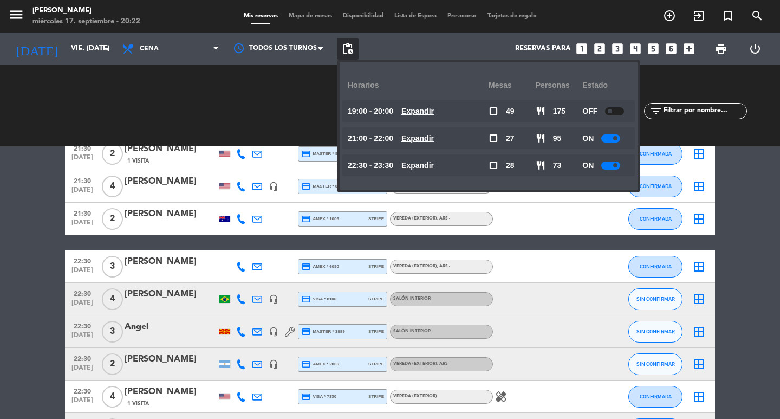
click at [628, 50] on icon "looks_4" at bounding box center [635, 49] width 14 height 14
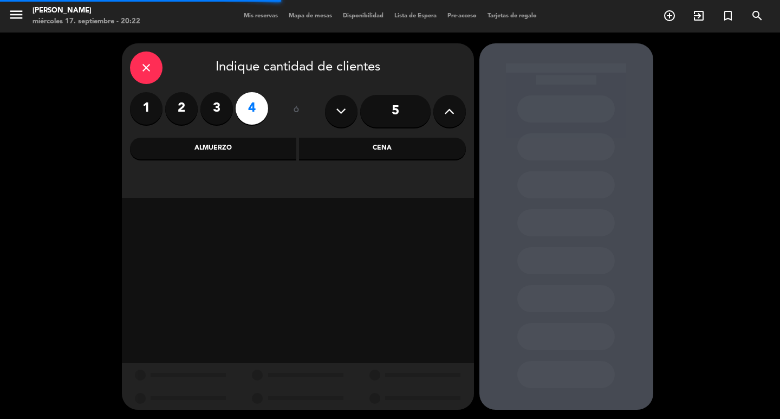
drag, startPoint x: 367, startPoint y: 156, endPoint x: 344, endPoint y: 165, distance: 24.8
click at [367, 156] on div "Cena" at bounding box center [382, 149] width 167 height 22
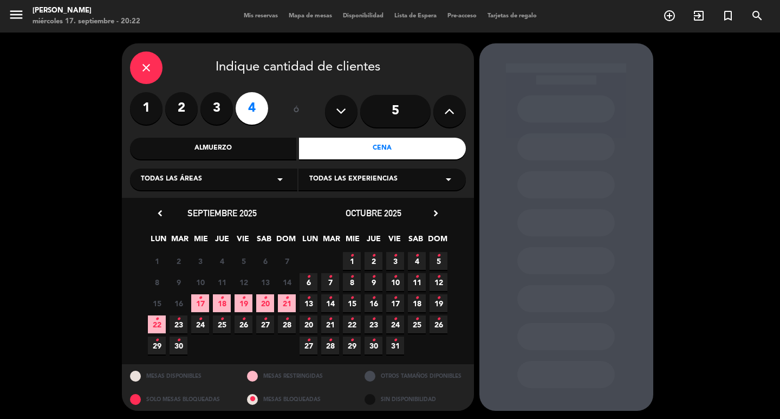
click at [246, 308] on span "19 •" at bounding box center [243, 303] width 18 height 18
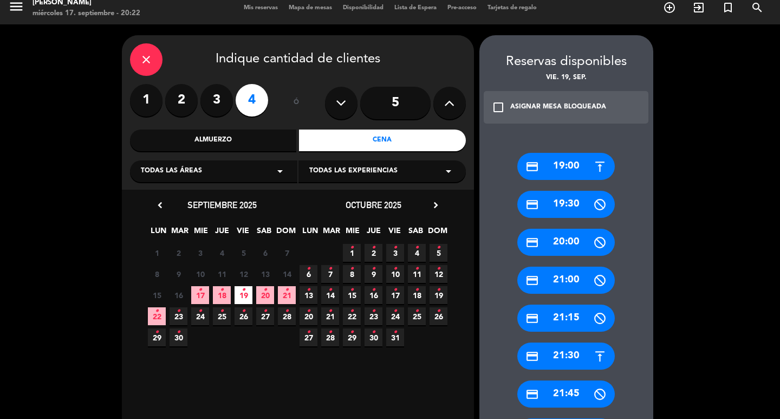
scroll to position [116, 0]
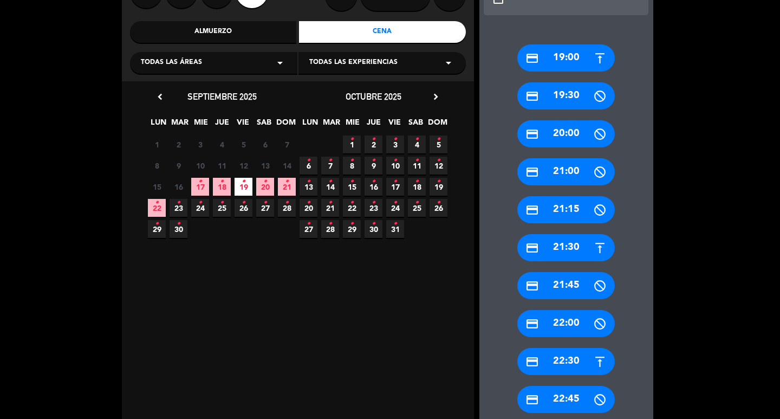
click at [582, 366] on div "credit_card 22:30" at bounding box center [565, 361] width 97 height 27
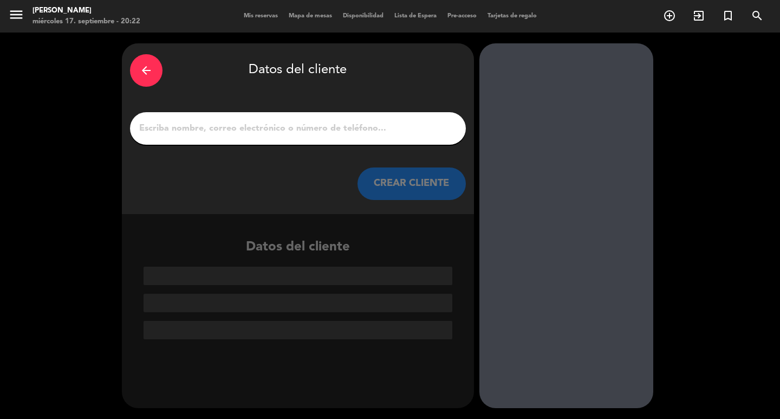
scroll to position [0, 0]
click at [345, 135] on input "1" at bounding box center [297, 128] width 319 height 15
click at [297, 136] on input "1" at bounding box center [297, 128] width 319 height 15
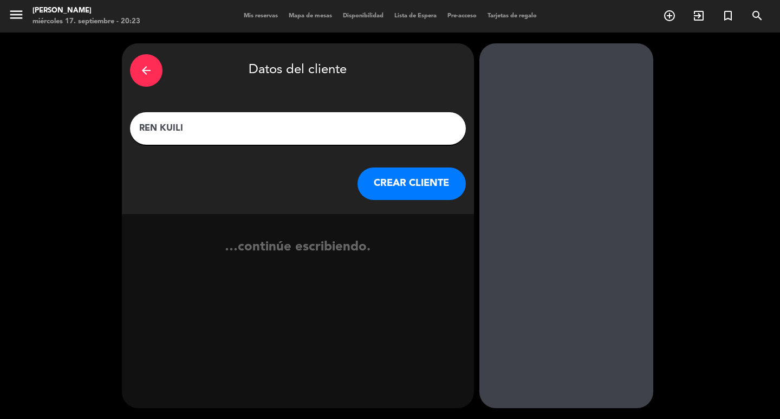
type input "REN KUILI"
click at [398, 183] on button "CREAR CLIENTE" at bounding box center [411, 183] width 108 height 32
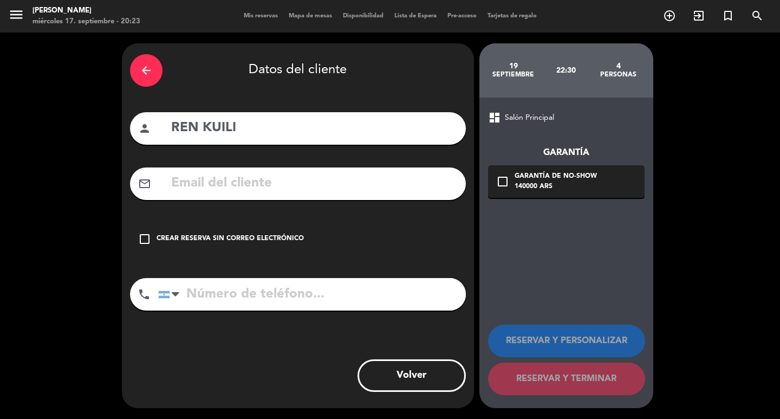
click at [272, 194] on input "text" at bounding box center [314, 183] width 288 height 22
click at [237, 194] on input "text" at bounding box center [314, 183] width 288 height 22
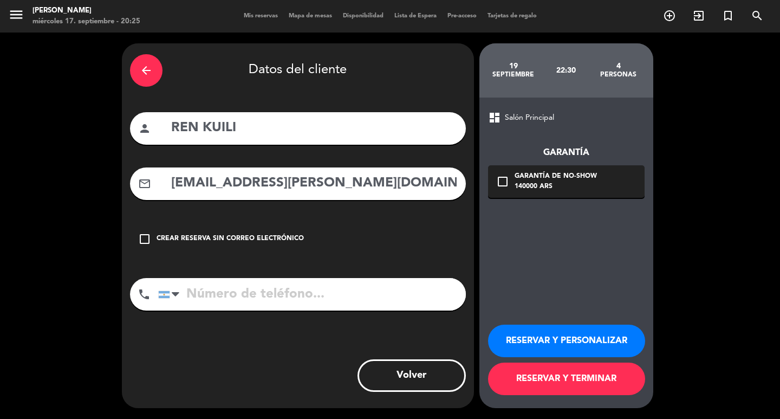
type input "[EMAIL_ADDRESS][PERSON_NAME][DOMAIN_NAME]"
click at [263, 310] on input "tel" at bounding box center [312, 294] width 308 height 32
type input "[PHONE_NUMBER]"
click at [580, 189] on div "140000 ARS" at bounding box center [555, 186] width 82 height 11
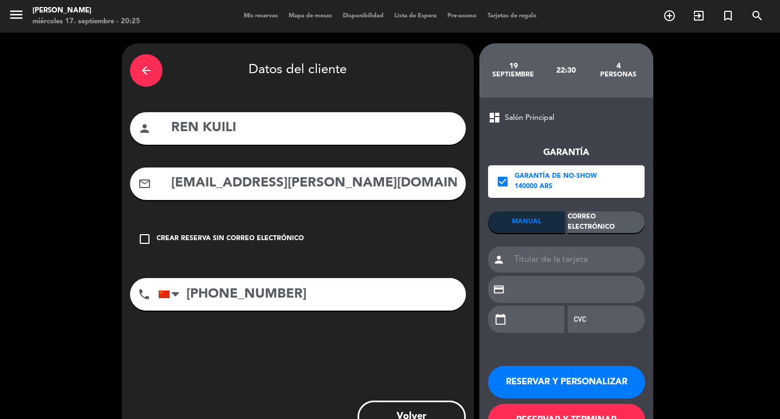
click at [603, 217] on div "Correo Electrónico" at bounding box center [605, 222] width 77 height 22
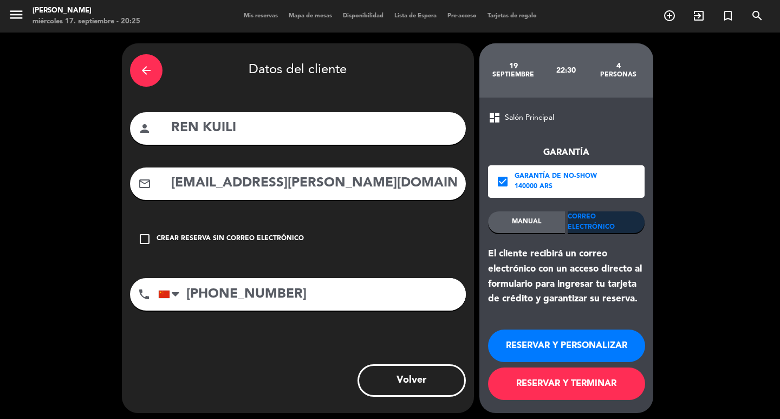
click at [576, 376] on button "RESERVAR Y TERMINAR" at bounding box center [566, 383] width 157 height 32
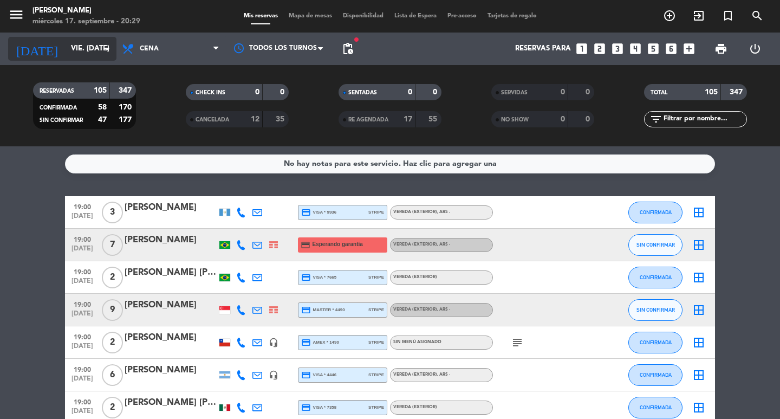
click at [66, 41] on input "vie. [DATE]" at bounding box center [113, 48] width 95 height 19
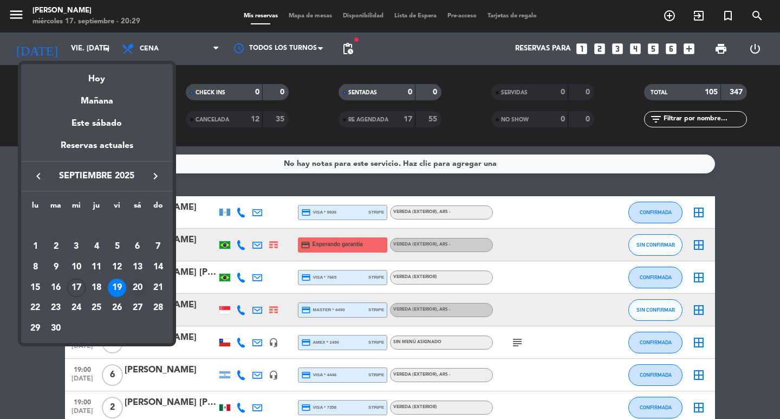
click at [134, 285] on div "20" at bounding box center [137, 287] width 18 height 18
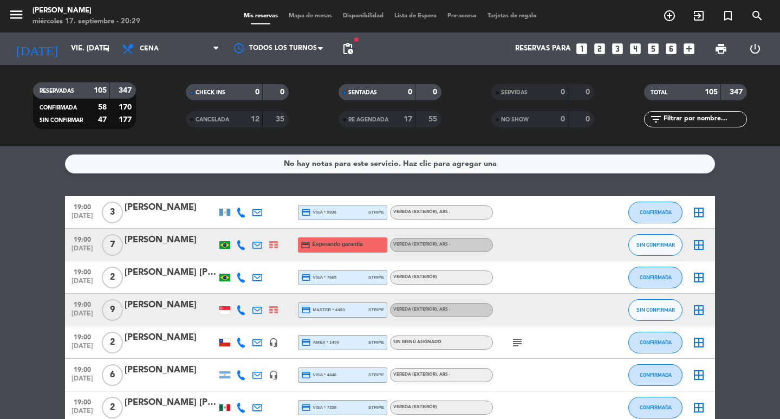
type input "sáb. [DATE]"
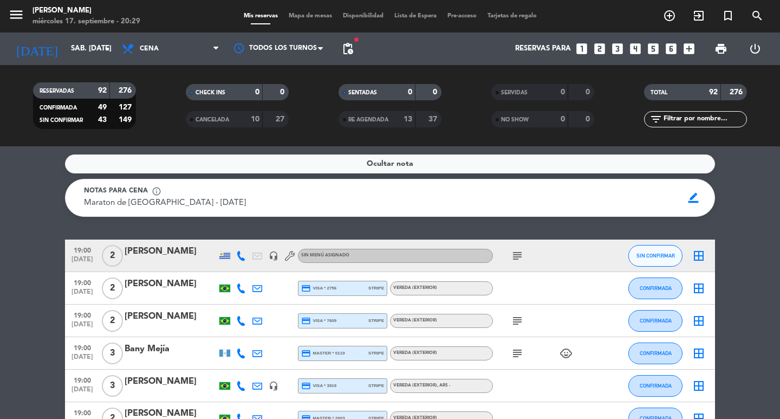
click at [694, 121] on input "text" at bounding box center [704, 119] width 84 height 12
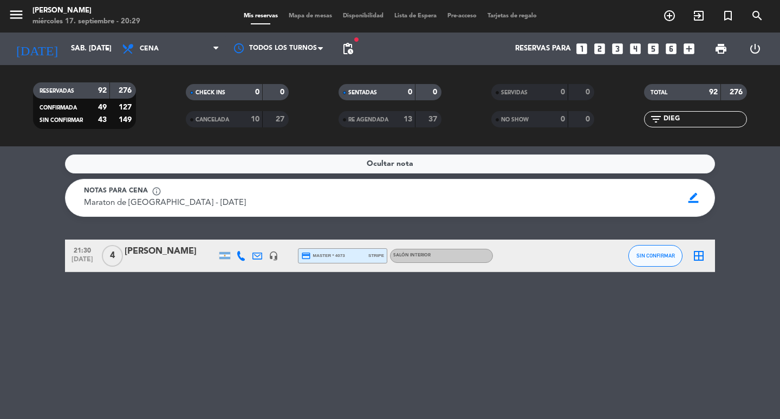
type input "DIEG"
click at [169, 258] on div "[PERSON_NAME]" at bounding box center [171, 251] width 92 height 14
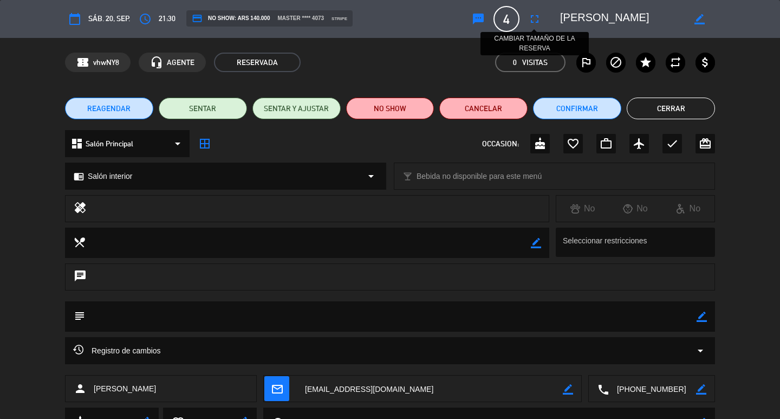
click at [536, 25] on button "fullscreen" at bounding box center [534, 18] width 19 height 19
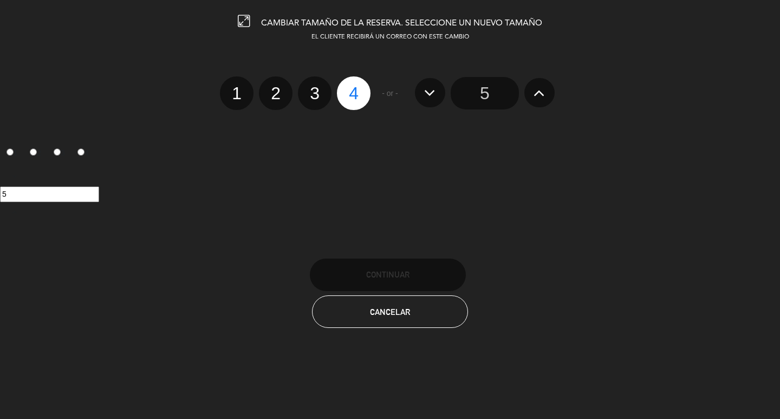
click at [535, 107] on button at bounding box center [539, 92] width 30 height 29
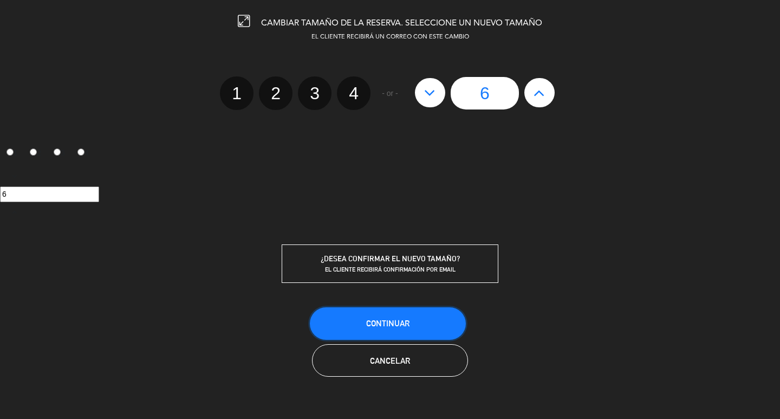
click at [409, 328] on span "Continuar" at bounding box center [387, 322] width 43 height 9
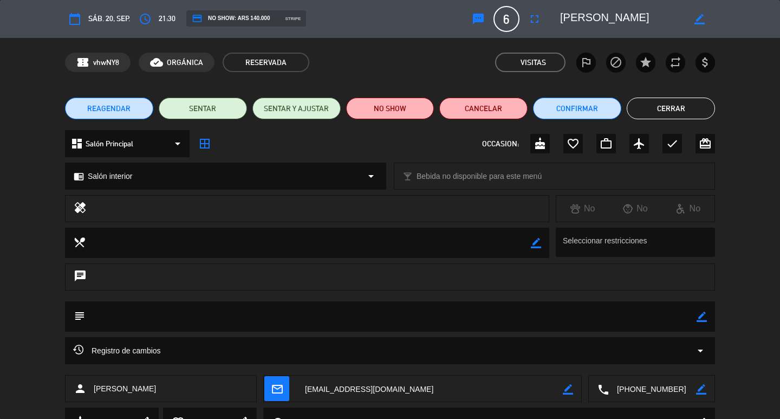
click at [280, 391] on icon "mail_outline" at bounding box center [277, 388] width 12 height 12
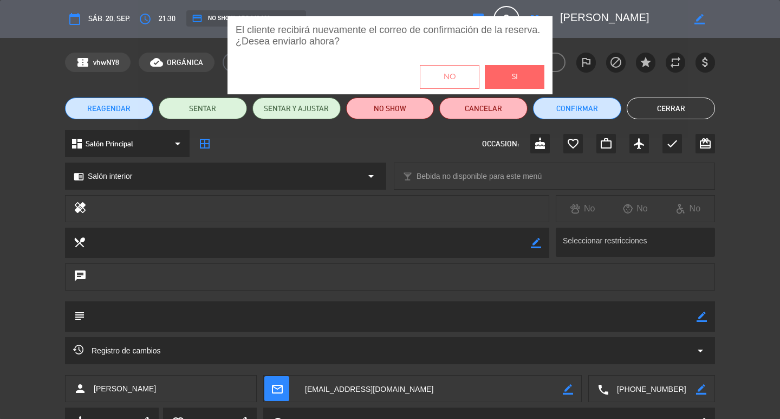
click at [518, 83] on span "Si" at bounding box center [515, 77] width 6 height 12
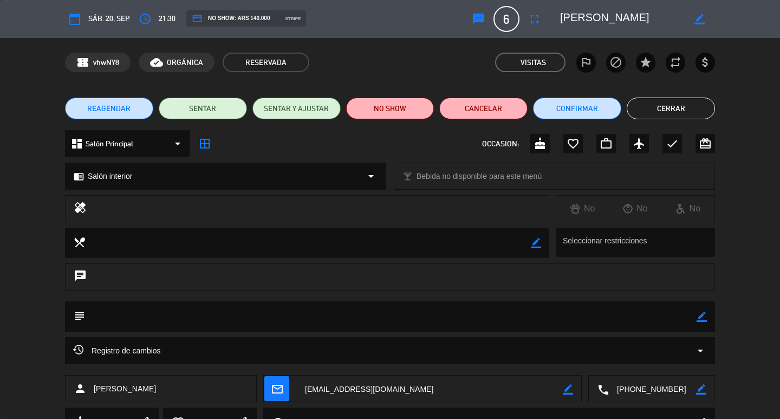
click at [704, 314] on icon "border_color" at bounding box center [701, 316] width 10 height 10
click at [652, 317] on textarea at bounding box center [390, 316] width 611 height 30
type textarea "MESA 10 VIENE CON [PERSON_NAME]"
click at [706, 318] on div "subject" at bounding box center [390, 316] width 650 height 30
click at [700, 319] on icon at bounding box center [701, 316] width 10 height 10
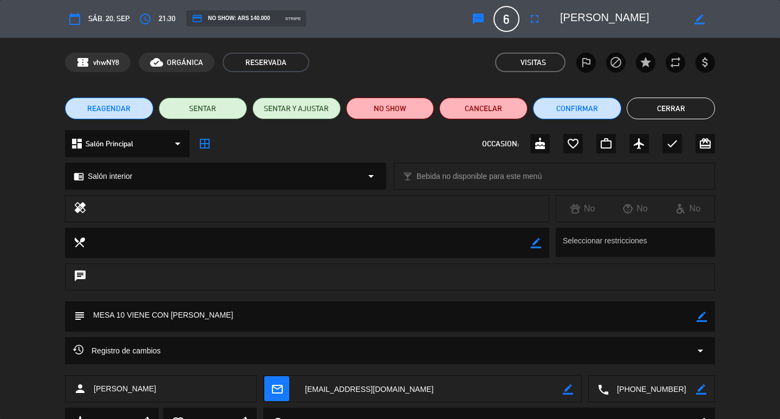
click at [656, 106] on button "Cerrar" at bounding box center [671, 108] width 88 height 22
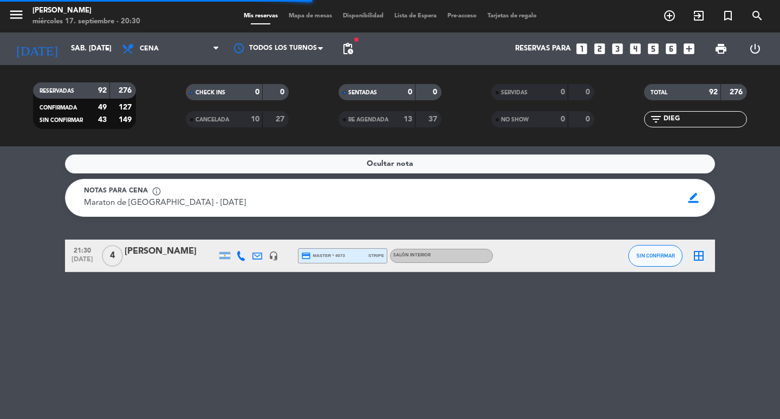
click at [688, 117] on input "DIEG" at bounding box center [704, 119] width 84 height 12
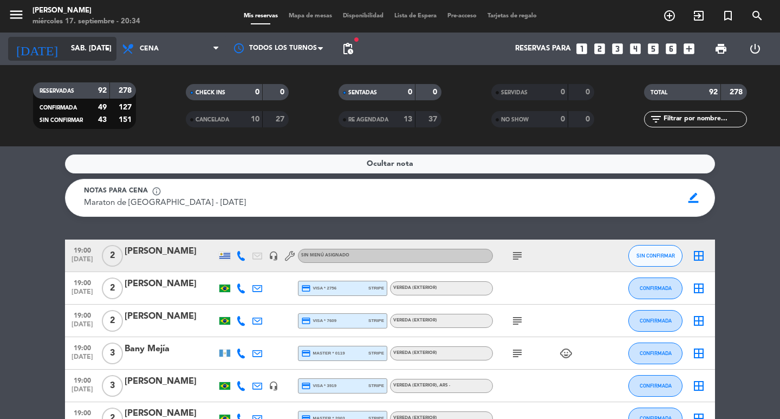
click at [67, 48] on input "sáb. [DATE]" at bounding box center [113, 48] width 95 height 19
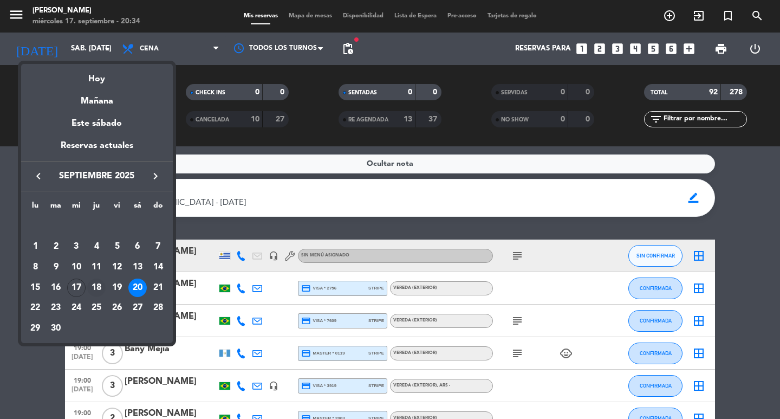
click at [100, 284] on div "18" at bounding box center [96, 287] width 18 height 18
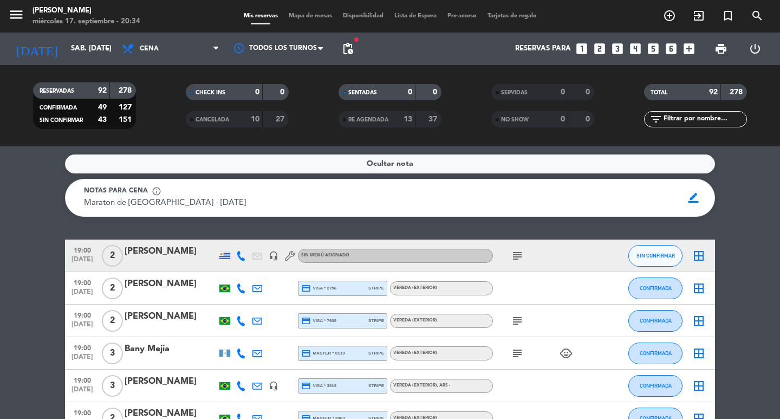
type input "[DEMOGRAPHIC_DATA] [DATE]"
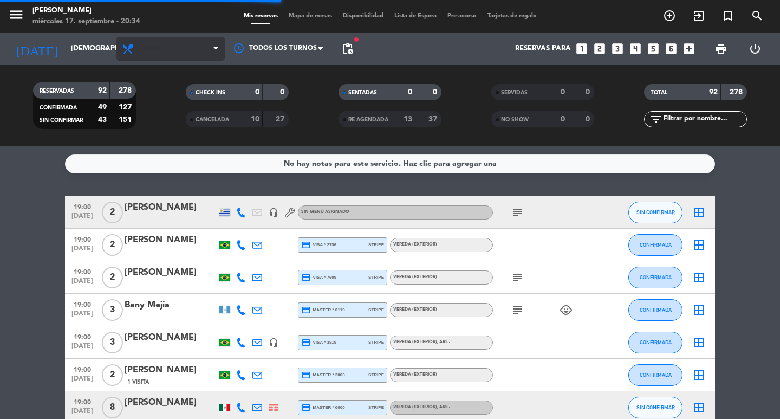
click at [130, 52] on icon at bounding box center [129, 48] width 16 height 13
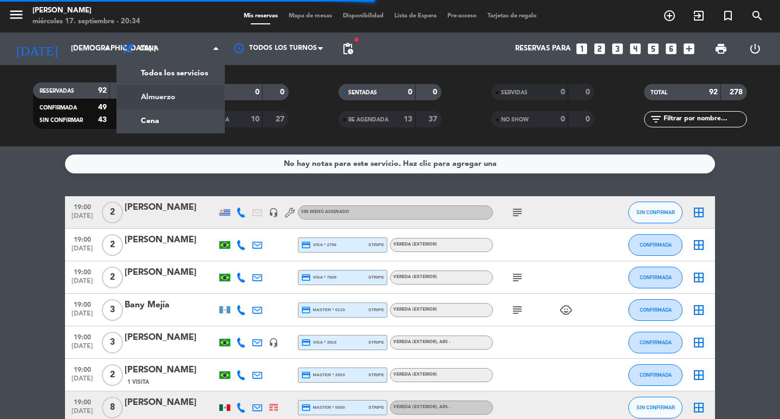
click at [172, 90] on div "menu [PERSON_NAME] miércoles 17. septiembre - 20:34 Mis reservas Mapa de mesas …" at bounding box center [390, 73] width 780 height 146
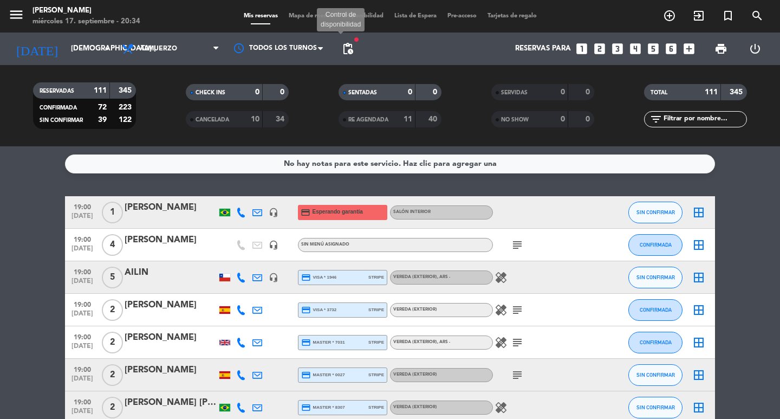
click at [350, 47] on span "pending_actions" at bounding box center [347, 48] width 13 height 13
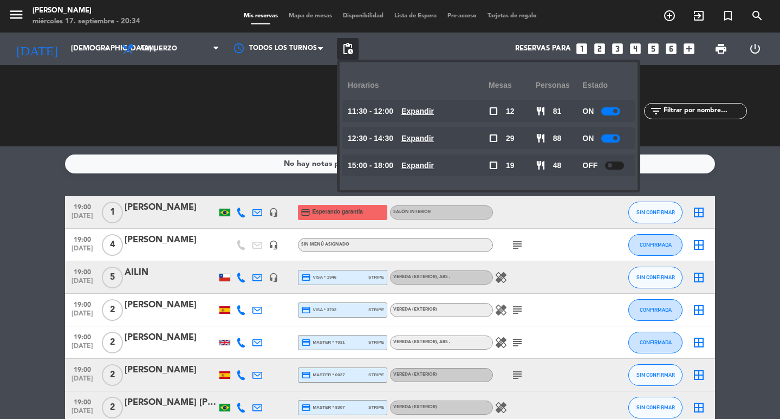
click at [434, 110] on u "Expandir" at bounding box center [417, 111] width 32 height 9
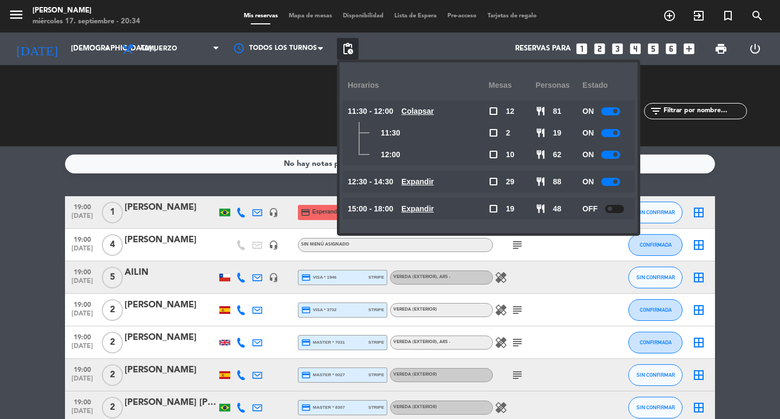
click at [434, 181] on u "Expandir" at bounding box center [417, 181] width 32 height 9
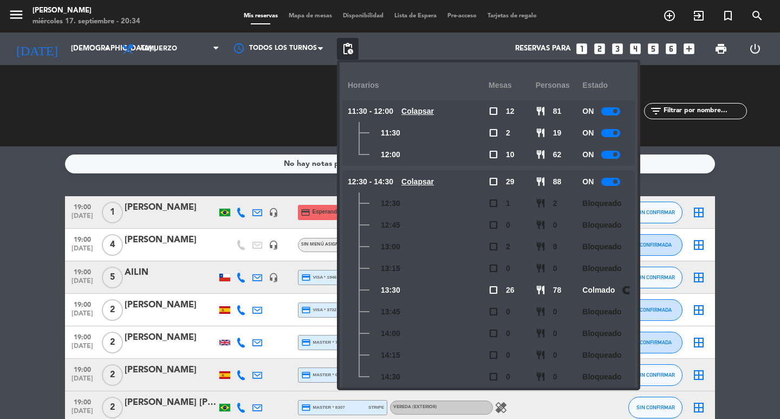
scroll to position [41, 0]
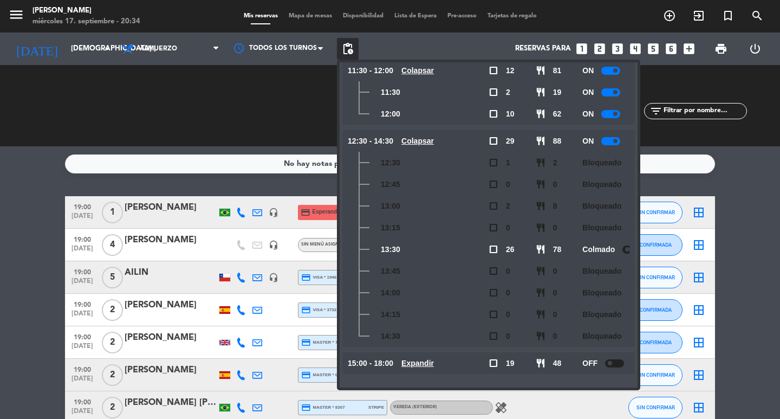
click at [434, 362] on u "Expandir" at bounding box center [417, 362] width 32 height 9
click at [598, 45] on icon "looks_two" at bounding box center [599, 49] width 14 height 14
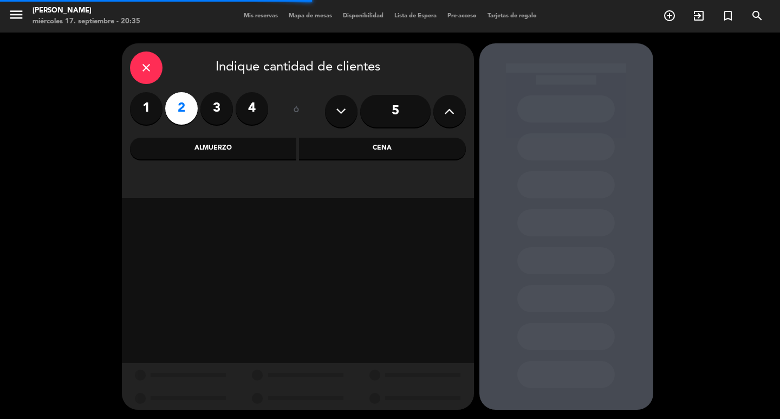
click at [216, 144] on div "Almuerzo" at bounding box center [213, 149] width 167 height 22
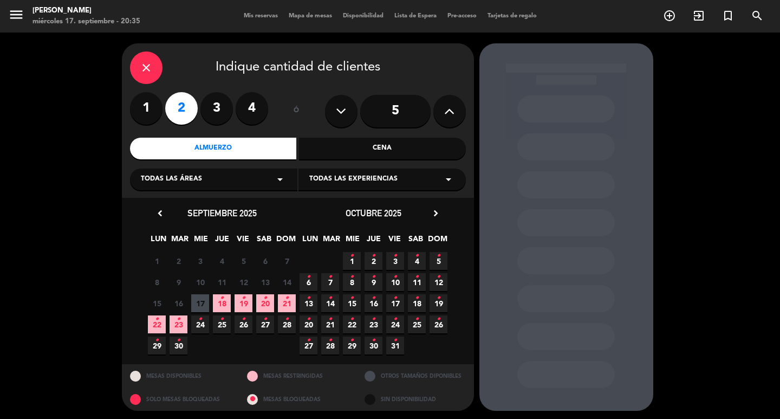
click at [224, 304] on span "18 •" at bounding box center [222, 303] width 18 height 18
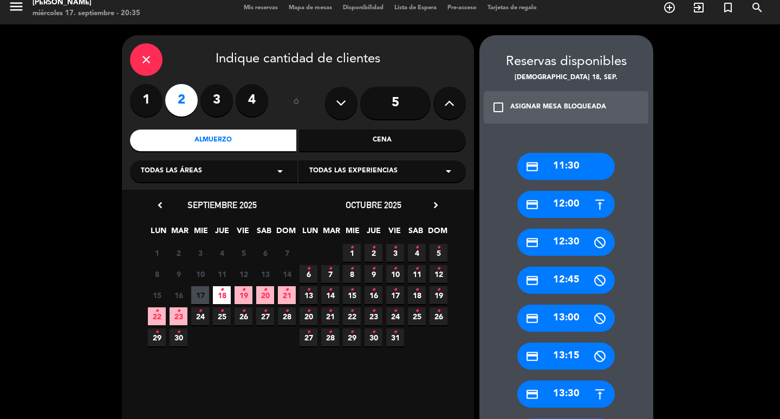
scroll to position [62, 0]
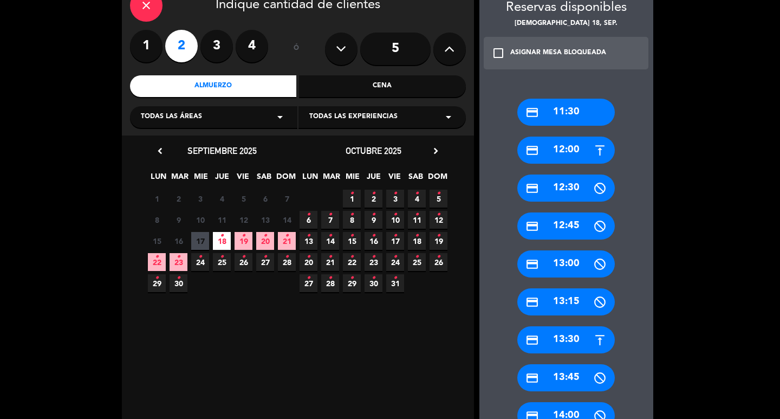
click at [575, 348] on div "credit_card 13:30" at bounding box center [565, 339] width 97 height 27
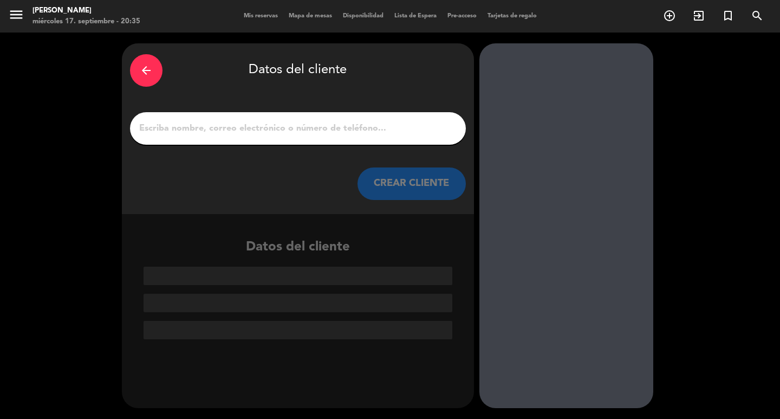
scroll to position [0, 0]
click at [326, 135] on input "1" at bounding box center [297, 128] width 319 height 15
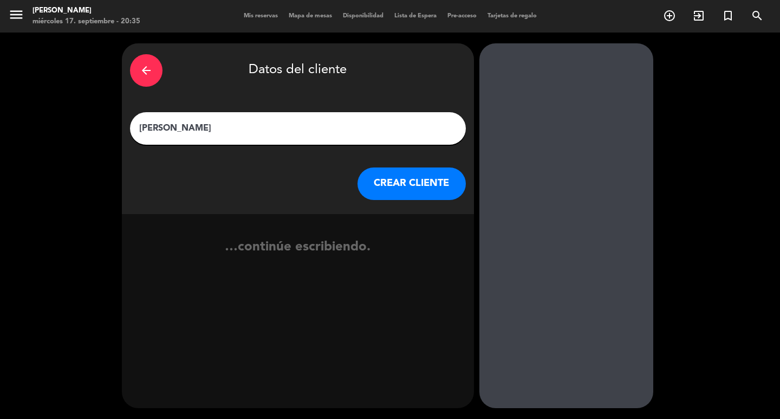
type input "[PERSON_NAME]"
click at [396, 190] on button "CREAR CLIENTE" at bounding box center [411, 183] width 108 height 32
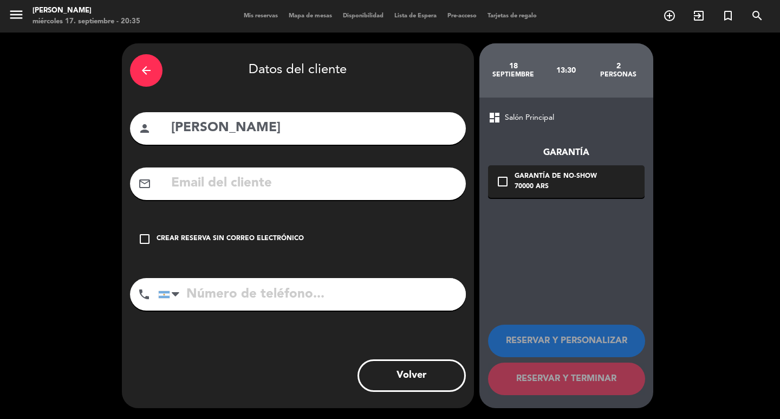
click at [299, 194] on input "text" at bounding box center [314, 183] width 288 height 22
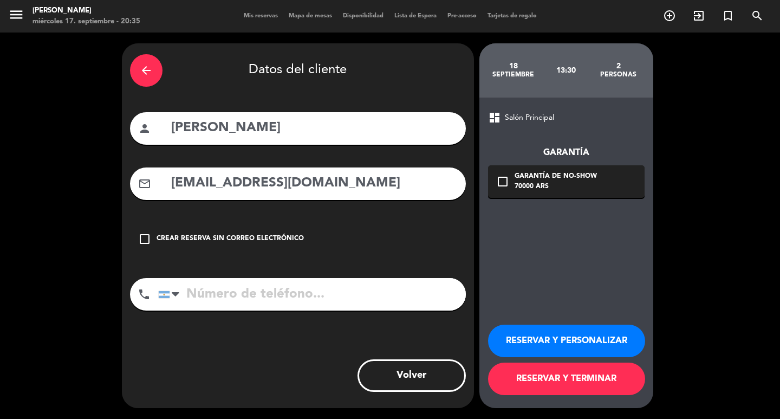
click at [232, 194] on input "[EMAIL_ADDRESS][DOMAIN_NAME]" at bounding box center [314, 183] width 288 height 22
click at [245, 194] on input "[EMAIL_ADDRESS][DOMAIN_NAME]" at bounding box center [314, 183] width 288 height 22
click at [233, 194] on input "[EMAIL_ADDRESS][DOMAIN_NAME]" at bounding box center [314, 183] width 288 height 22
click at [236, 194] on input "[EMAIL_ADDRESS][DOMAIN_NAME]" at bounding box center [314, 183] width 288 height 22
click at [231, 194] on input "[EMAIL_ADDRESS][DOMAIN_NAME]" at bounding box center [314, 183] width 288 height 22
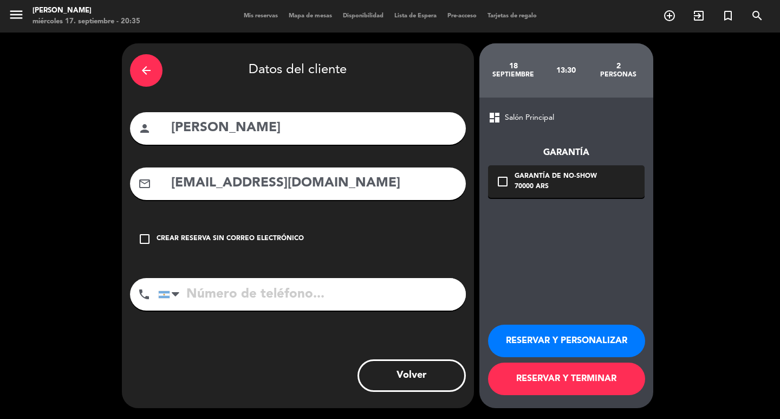
drag, startPoint x: 341, startPoint y: 193, endPoint x: 323, endPoint y: 250, distance: 59.4
click at [348, 200] on div "mail_outline [EMAIL_ADDRESS][DOMAIN_NAME]" at bounding box center [298, 183] width 336 height 32
type input "[EMAIL_ADDRESS][DOMAIN_NAME]"
drag, startPoint x: 276, startPoint y: 321, endPoint x: 265, endPoint y: 316, distance: 11.7
click at [269, 310] on input "tel" at bounding box center [312, 294] width 308 height 32
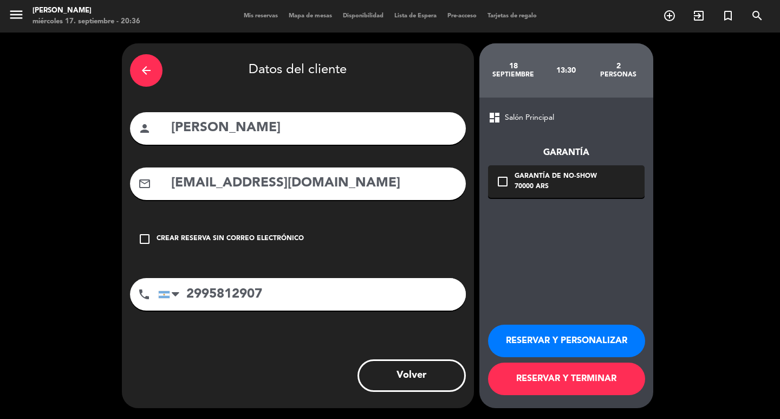
type input "2995812907"
drag, startPoint x: 552, startPoint y: 182, endPoint x: 564, endPoint y: 212, distance: 32.6
click at [552, 182] on div "Garantía de no-show" at bounding box center [555, 176] width 82 height 11
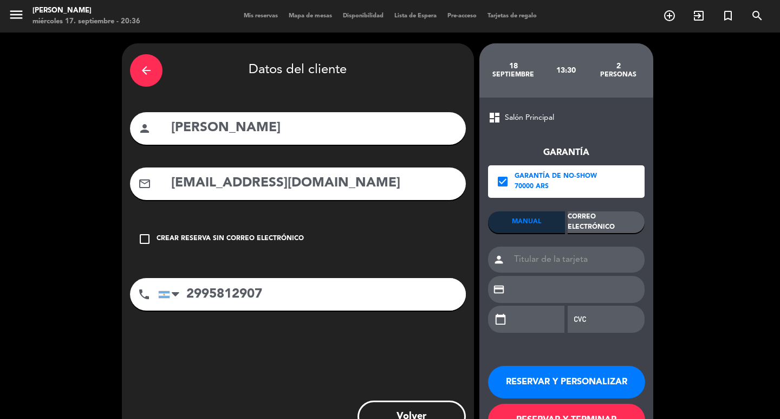
click at [617, 226] on div "Correo Electrónico" at bounding box center [605, 222] width 77 height 22
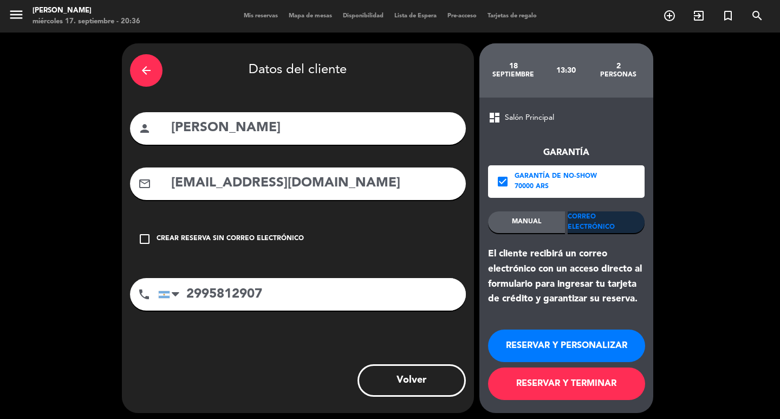
click at [595, 357] on button "RESERVAR Y PERSONALIZAR" at bounding box center [566, 345] width 157 height 32
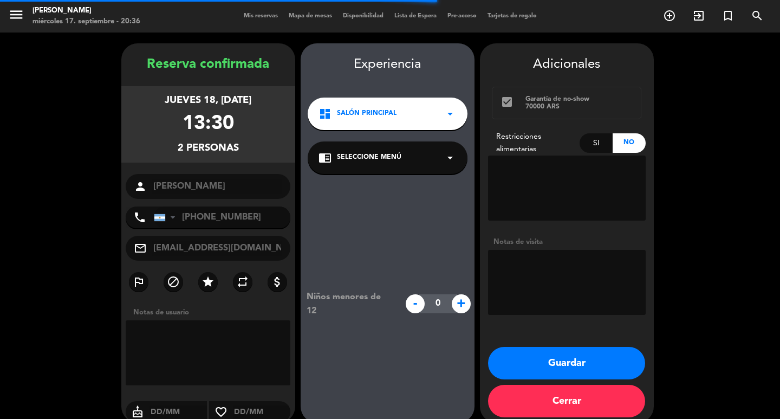
scroll to position [31, 0]
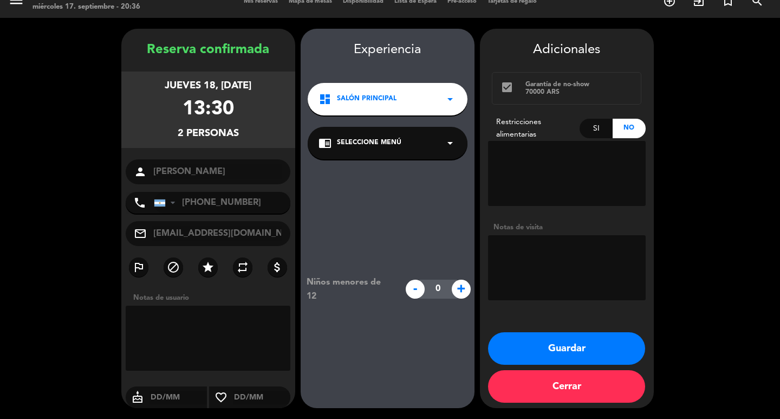
click at [382, 94] on span "Salón Principal" at bounding box center [367, 99] width 60 height 11
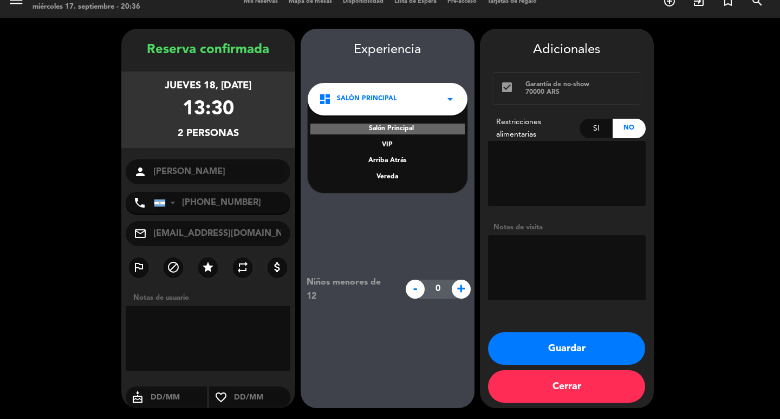
click at [393, 172] on div "Vereda" at bounding box center [387, 177] width 138 height 11
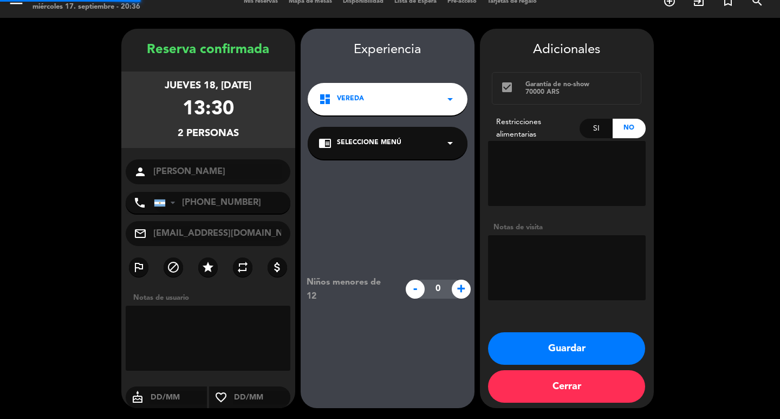
click at [376, 138] on span "Seleccione Menú" at bounding box center [369, 143] width 64 height 11
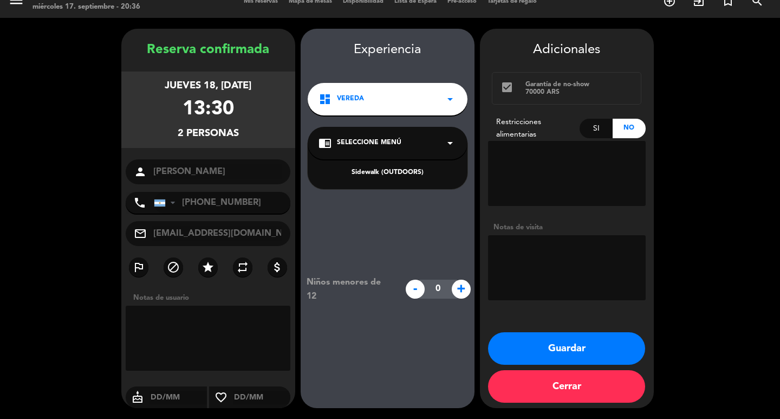
click at [376, 167] on div "Sidewalk (OUTDOORS)" at bounding box center [387, 172] width 138 height 11
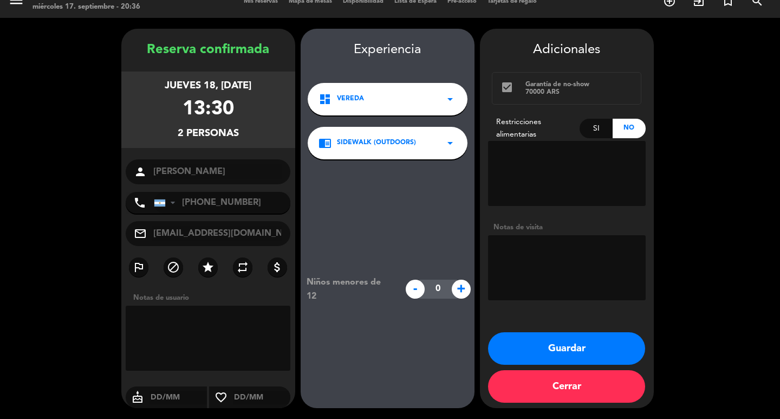
click at [565, 344] on button "Guardar" at bounding box center [566, 348] width 157 height 32
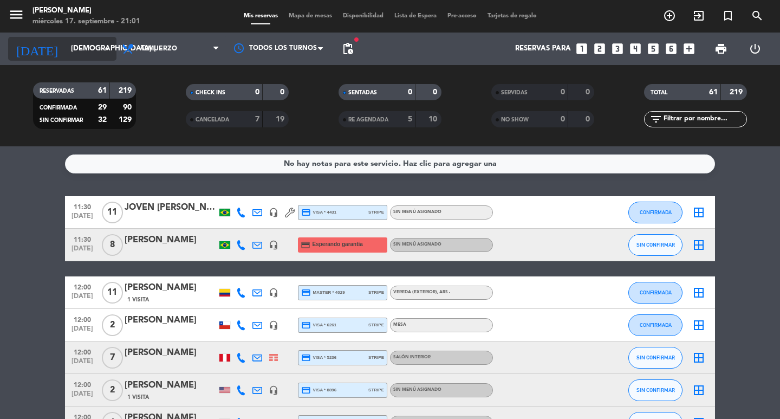
click at [66, 54] on input "[DEMOGRAPHIC_DATA] [DATE]" at bounding box center [113, 48] width 95 height 19
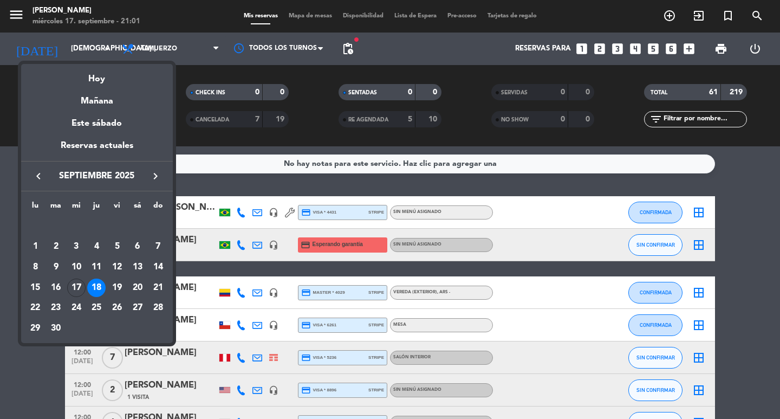
click at [88, 76] on div "Hoy" at bounding box center [97, 75] width 152 height 22
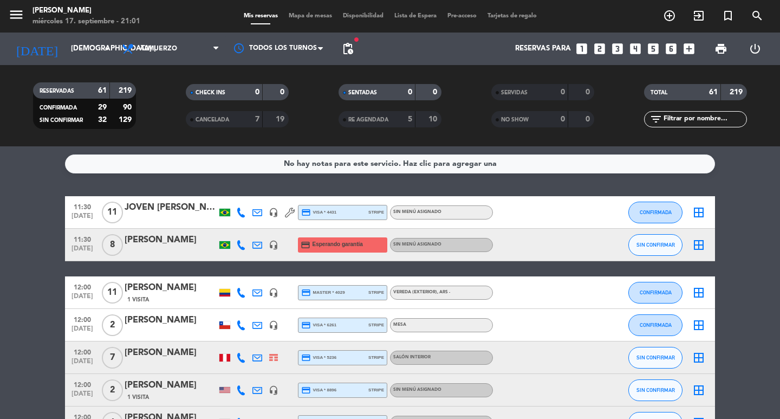
type input "mié. [DATE]"
click at [167, 51] on span "Almuerzo" at bounding box center [158, 49] width 37 height 8
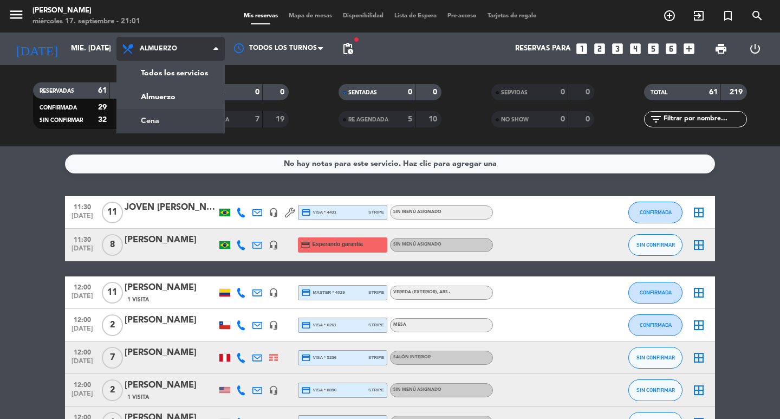
click at [170, 116] on div "menu [PERSON_NAME] miércoles 17. septiembre - 21:01 Mis reservas Mapa de mesas …" at bounding box center [390, 73] width 780 height 146
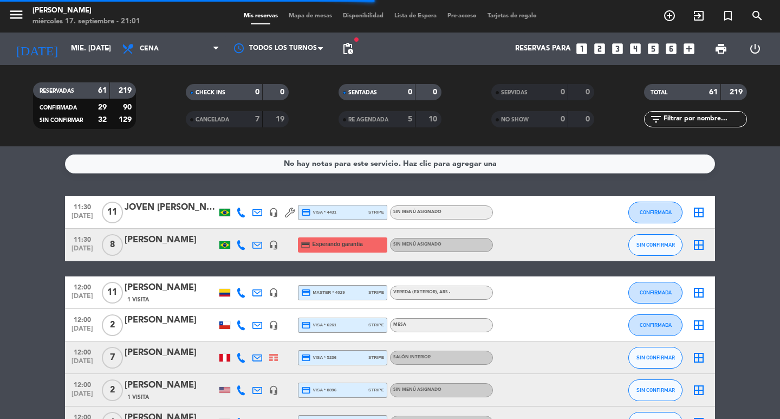
click at [689, 117] on input "text" at bounding box center [704, 119] width 84 height 12
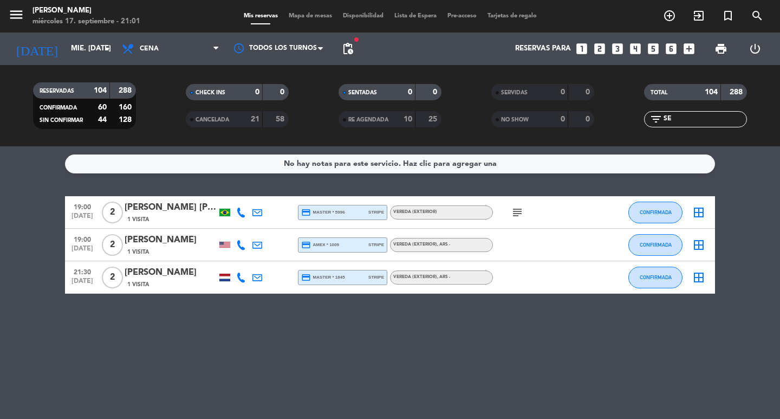
type input "S"
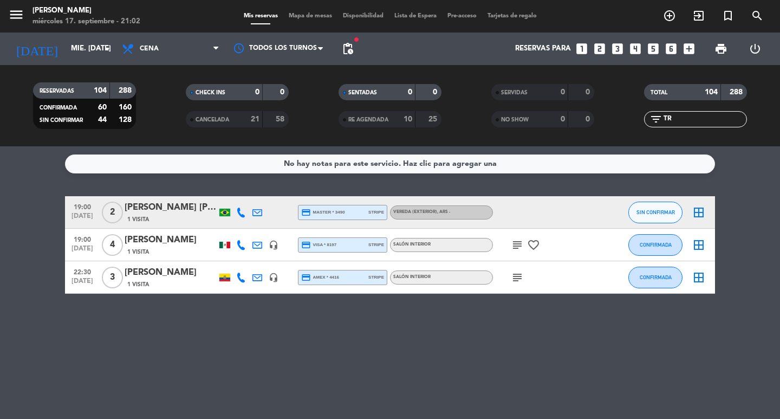
type input "T"
